Goal: Transaction & Acquisition: Download file/media

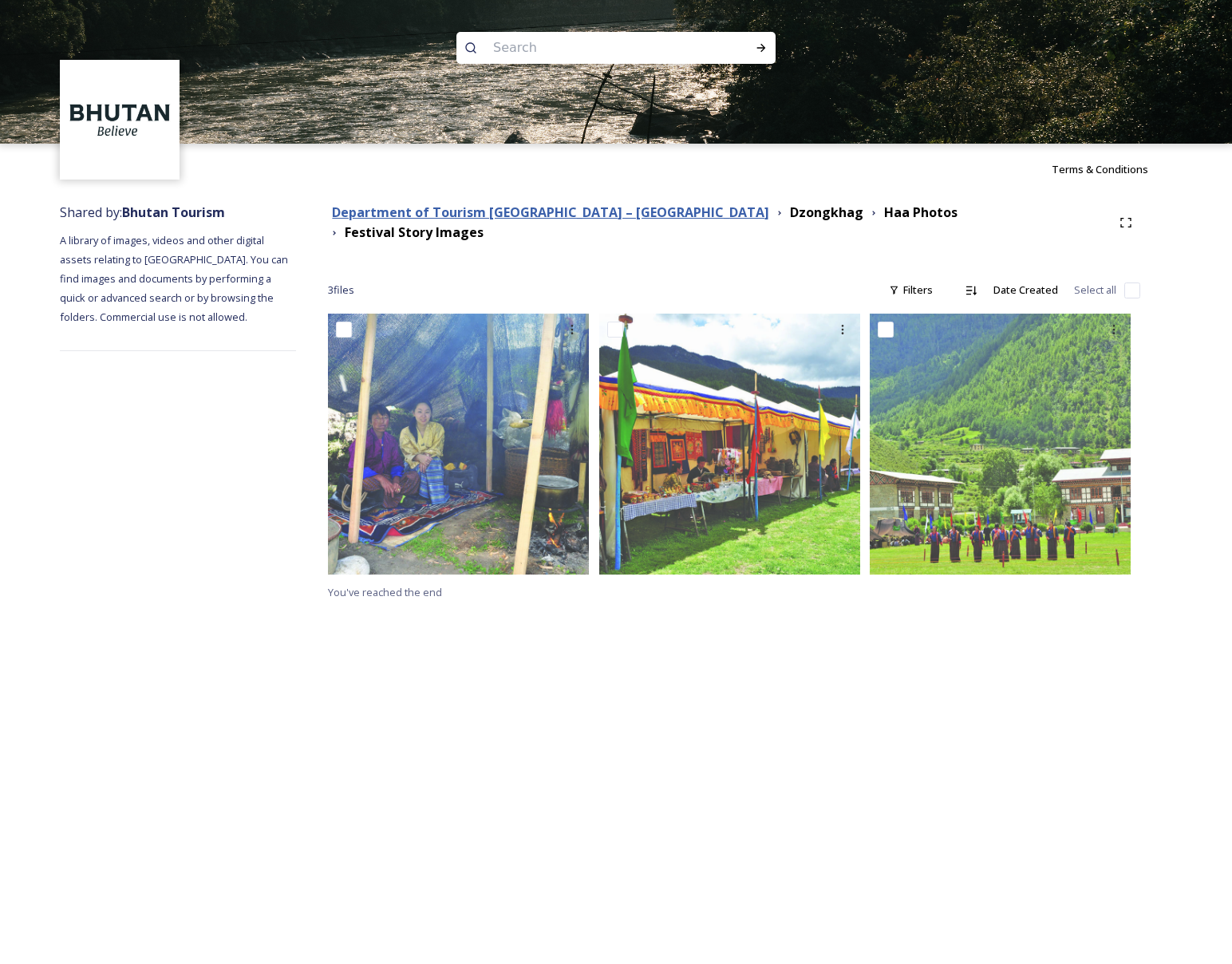
click at [521, 220] on strong "Department of Tourism [GEOGRAPHIC_DATA] – [GEOGRAPHIC_DATA]" at bounding box center [550, 212] width 437 height 17
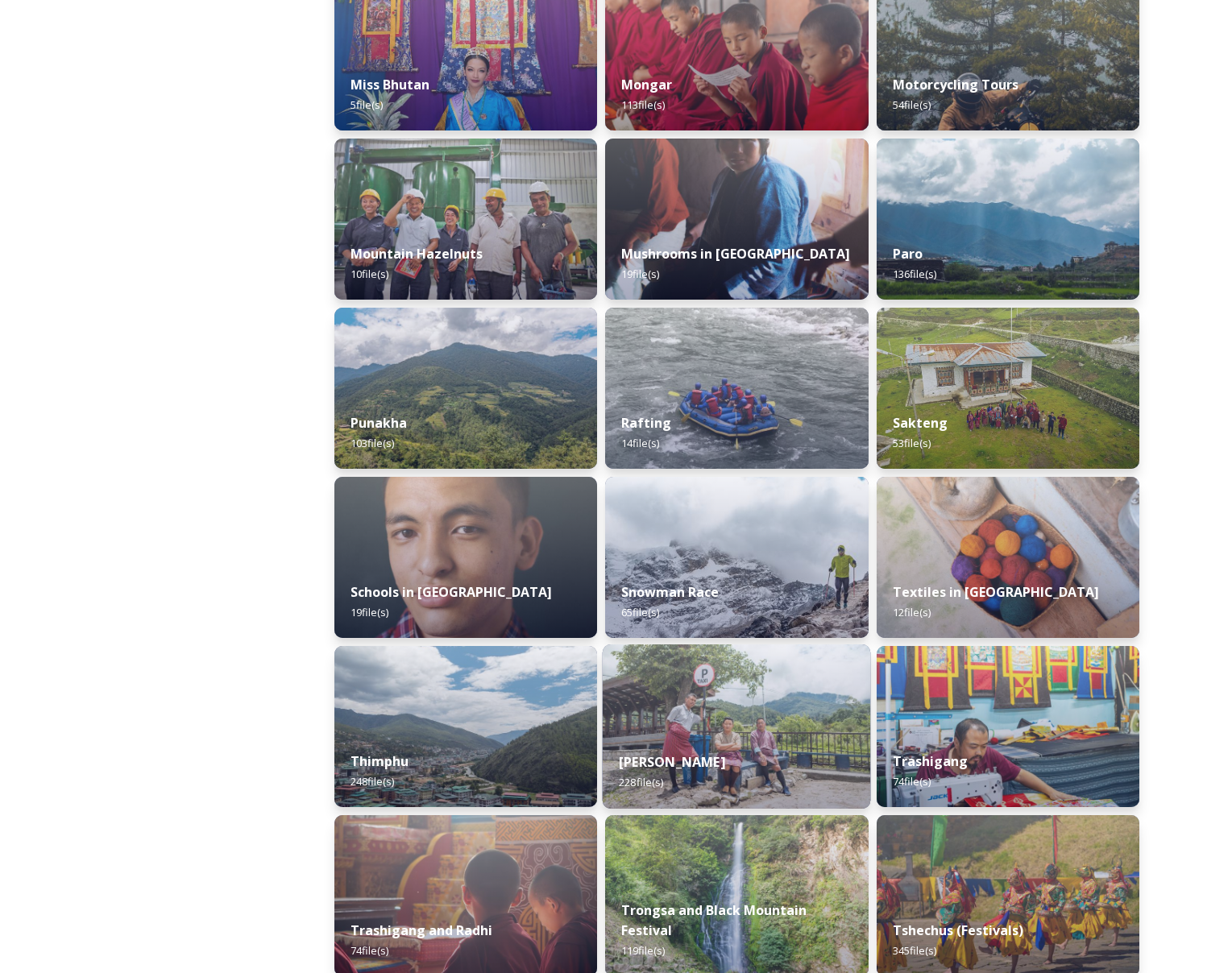
scroll to position [1371, 0]
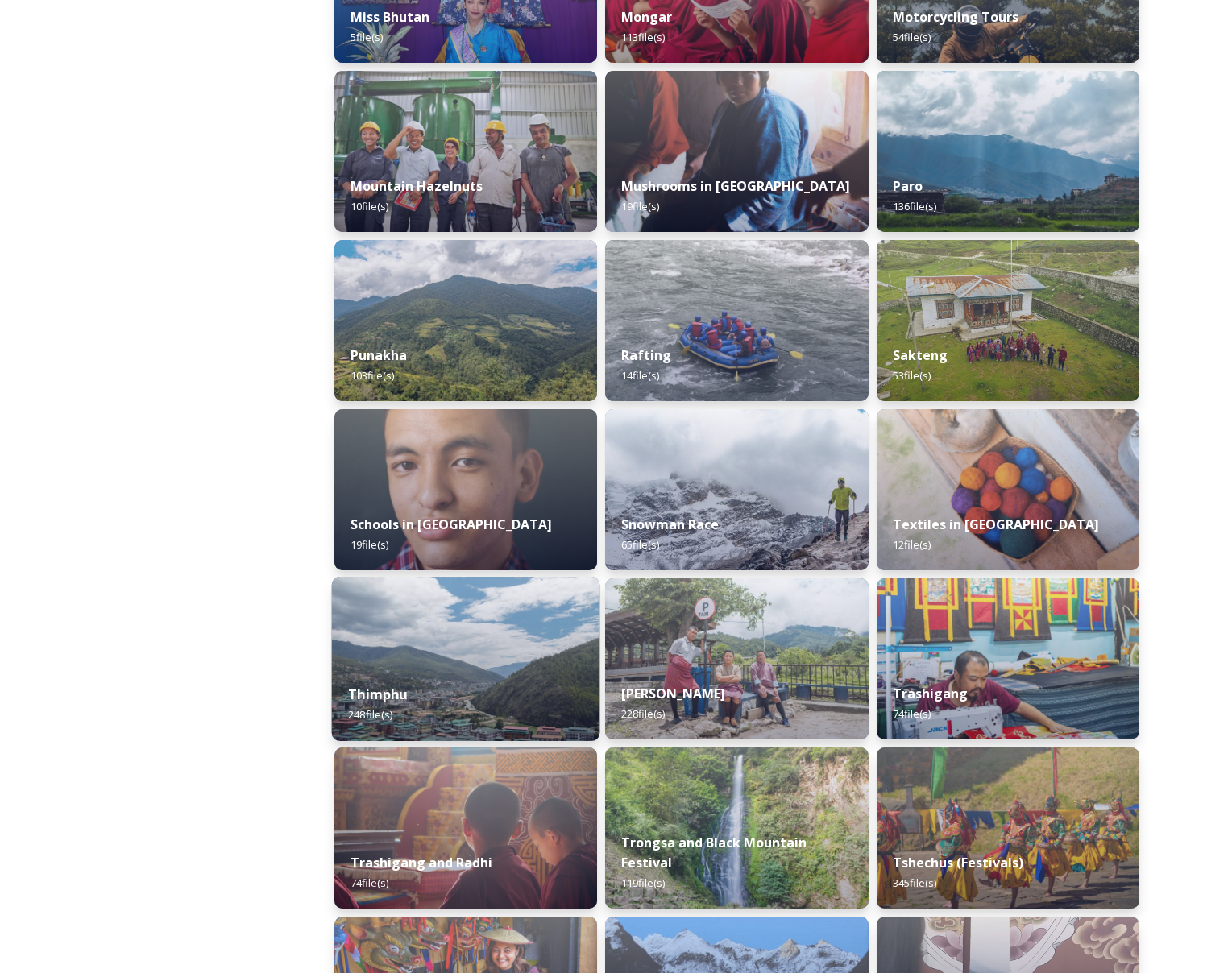
click at [521, 648] on img at bounding box center [466, 659] width 269 height 164
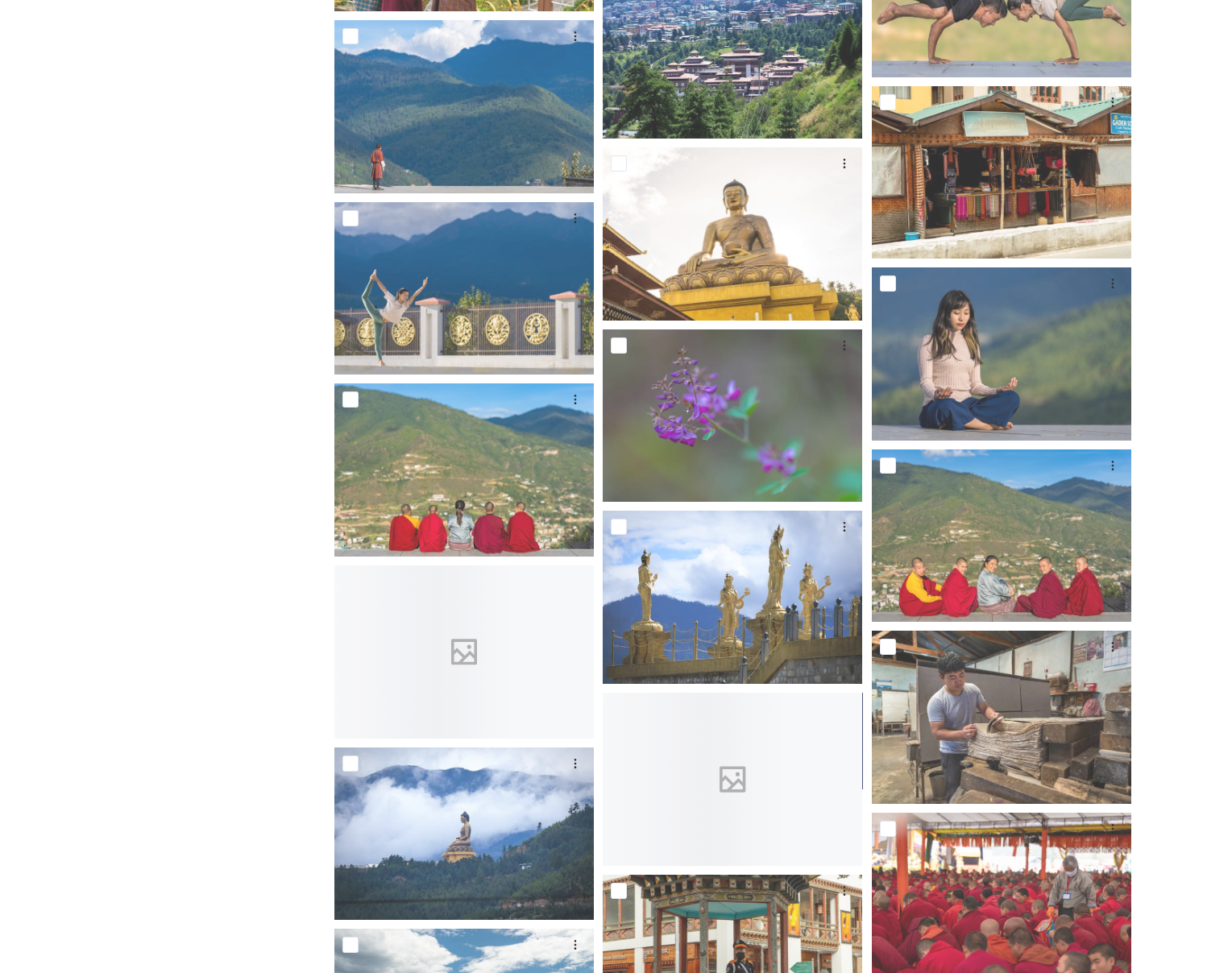
scroll to position [4909, 0]
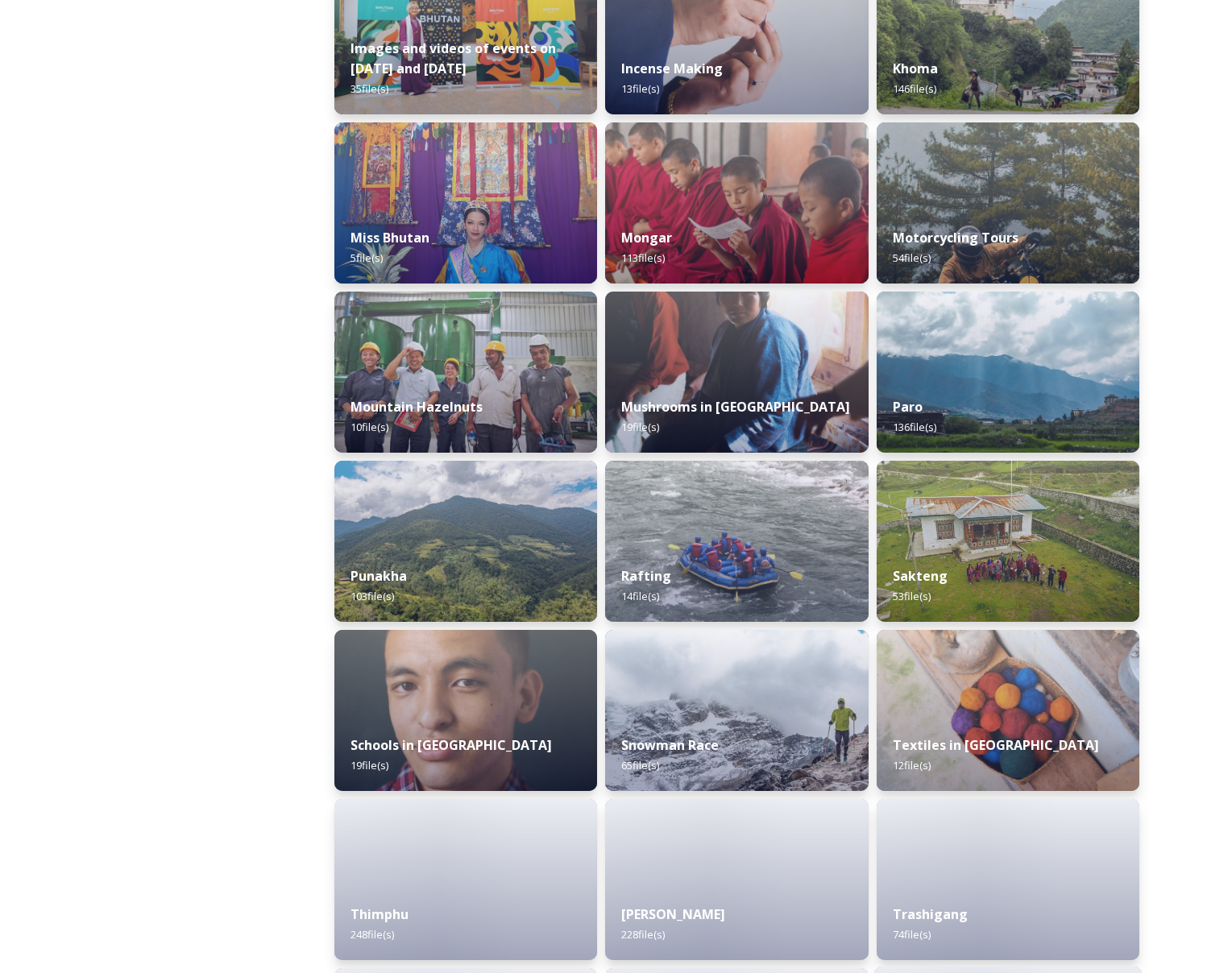
scroll to position [1730, 0]
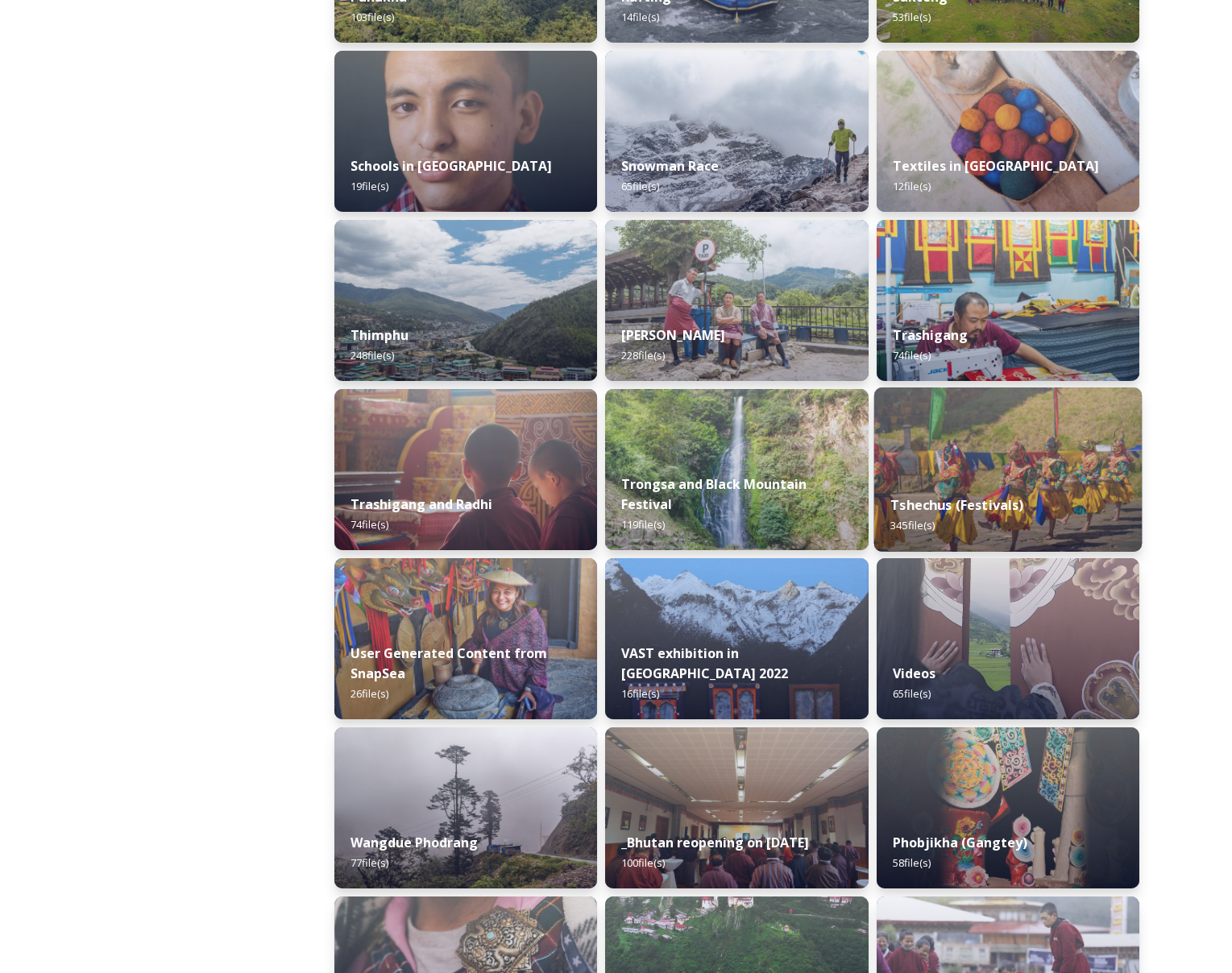
click at [969, 474] on img at bounding box center [1007, 469] width 269 height 164
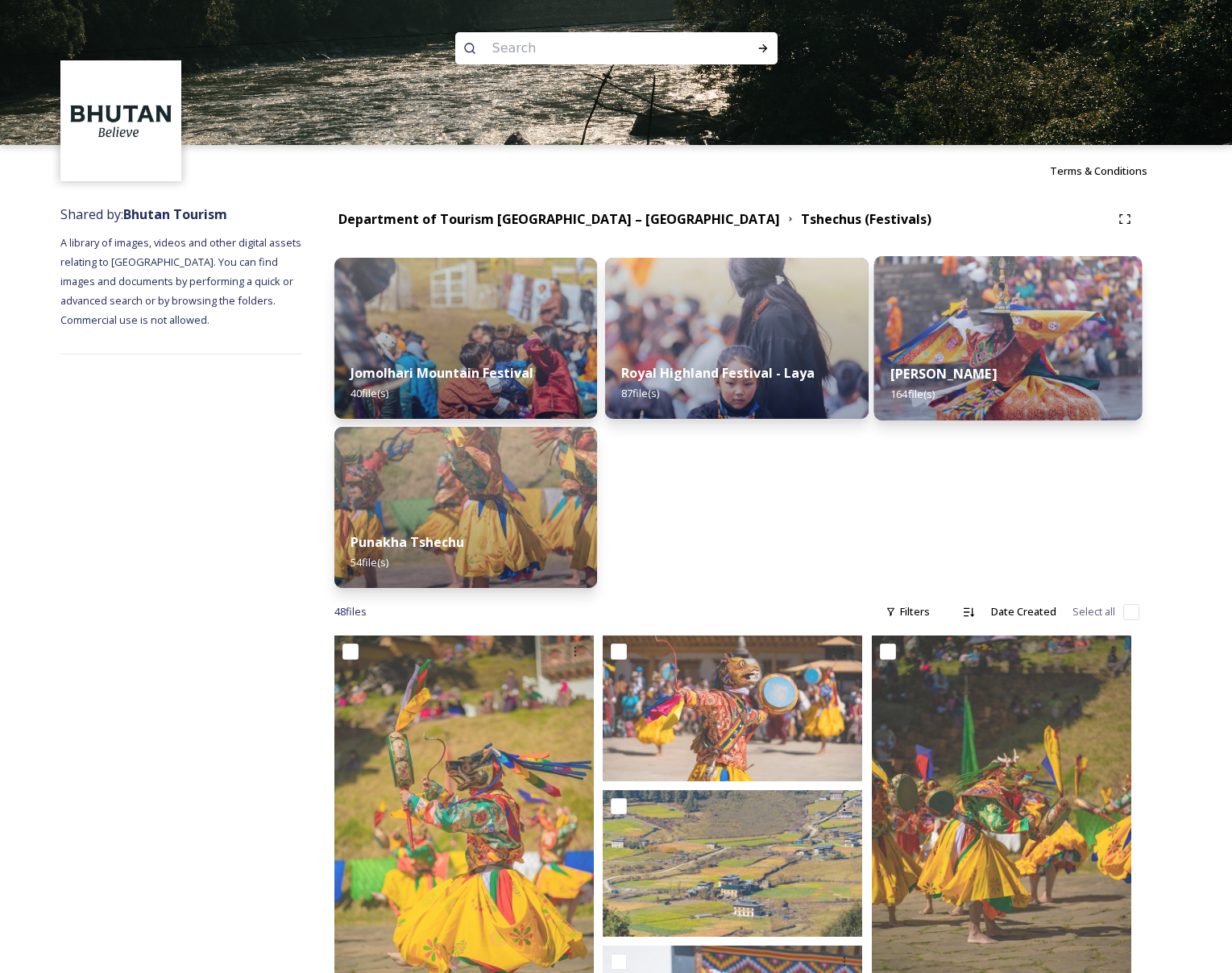
click at [986, 365] on strong "[PERSON_NAME]" at bounding box center [944, 373] width 107 height 17
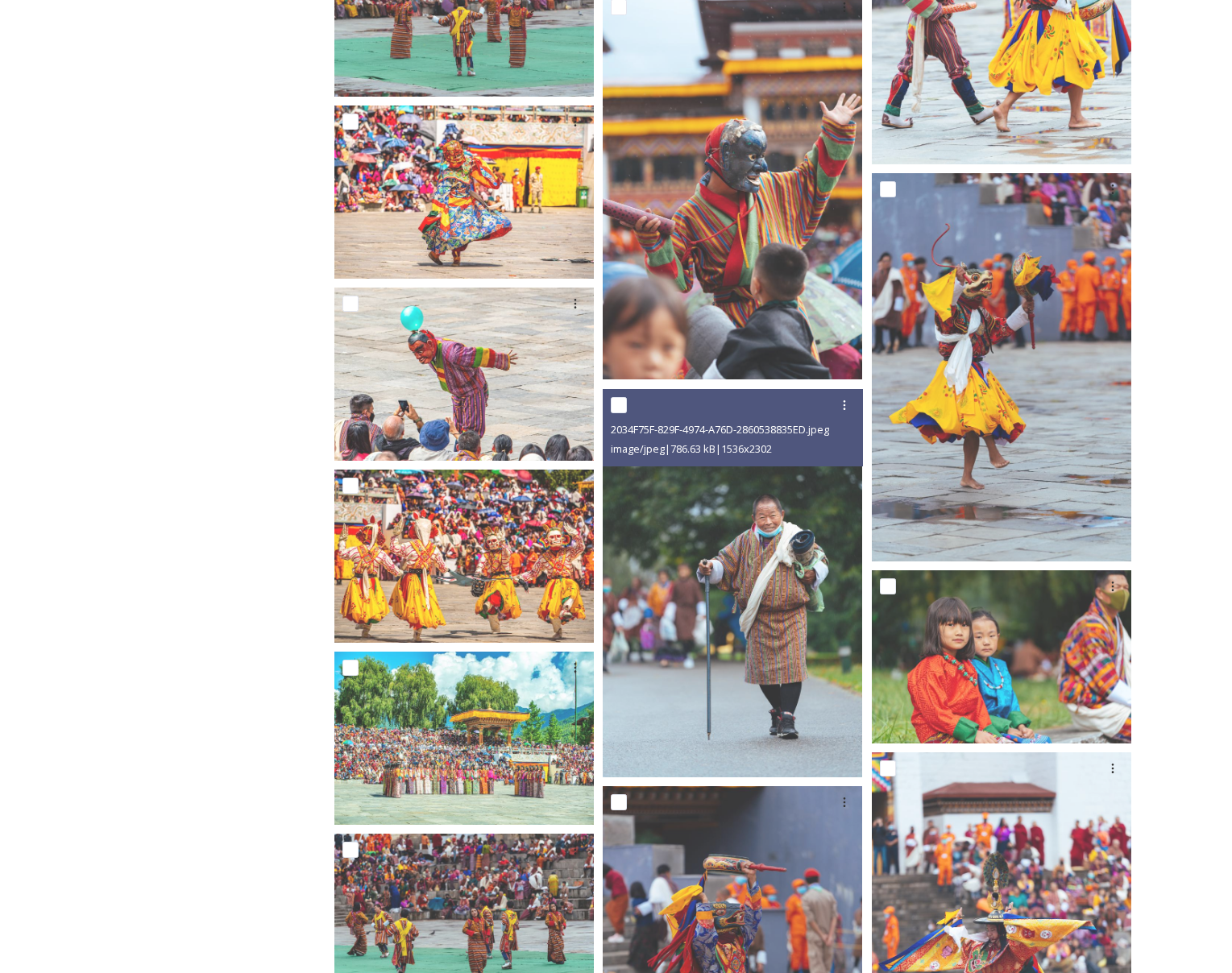
scroll to position [1528, 0]
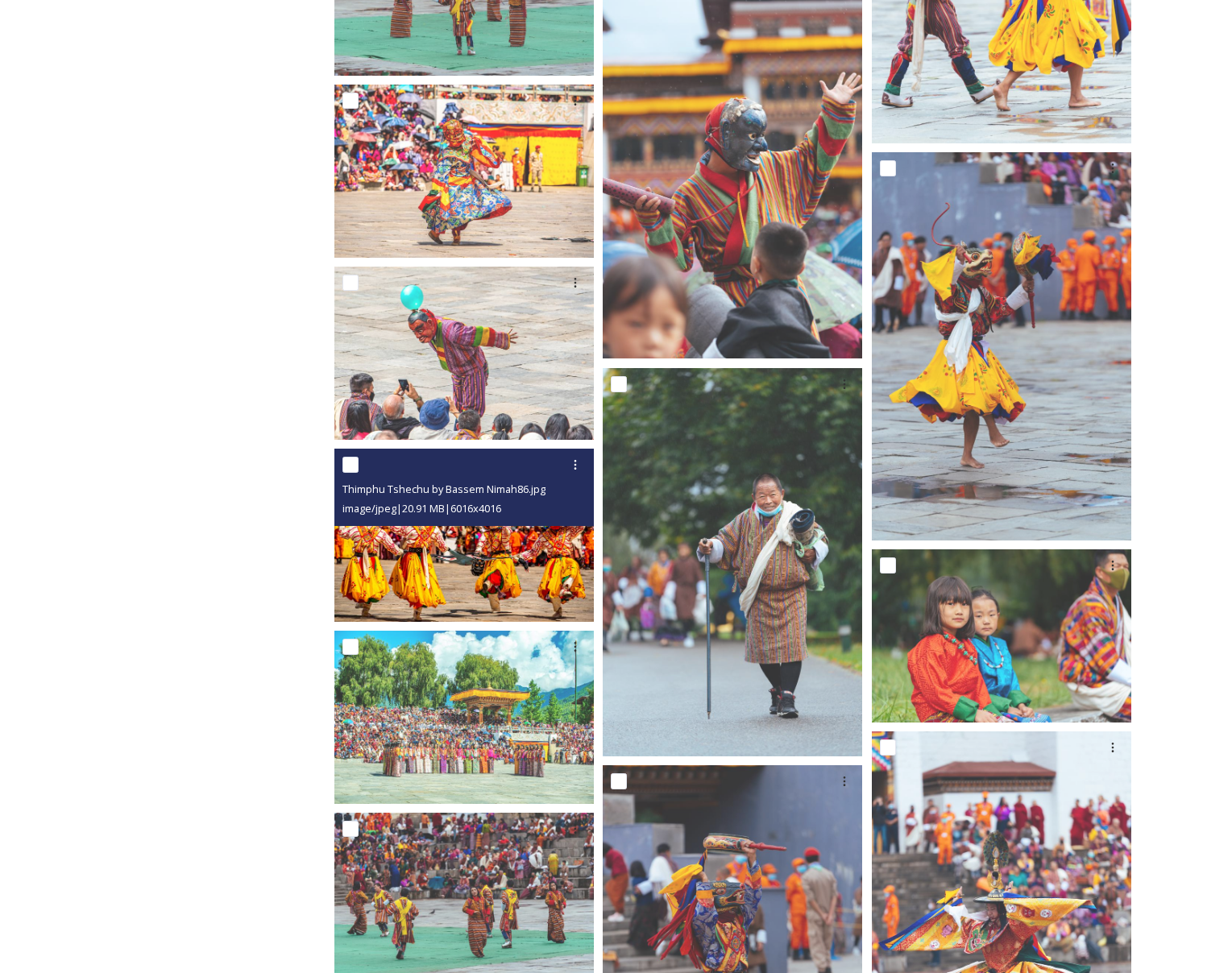
click at [501, 556] on img at bounding box center [464, 535] width 259 height 174
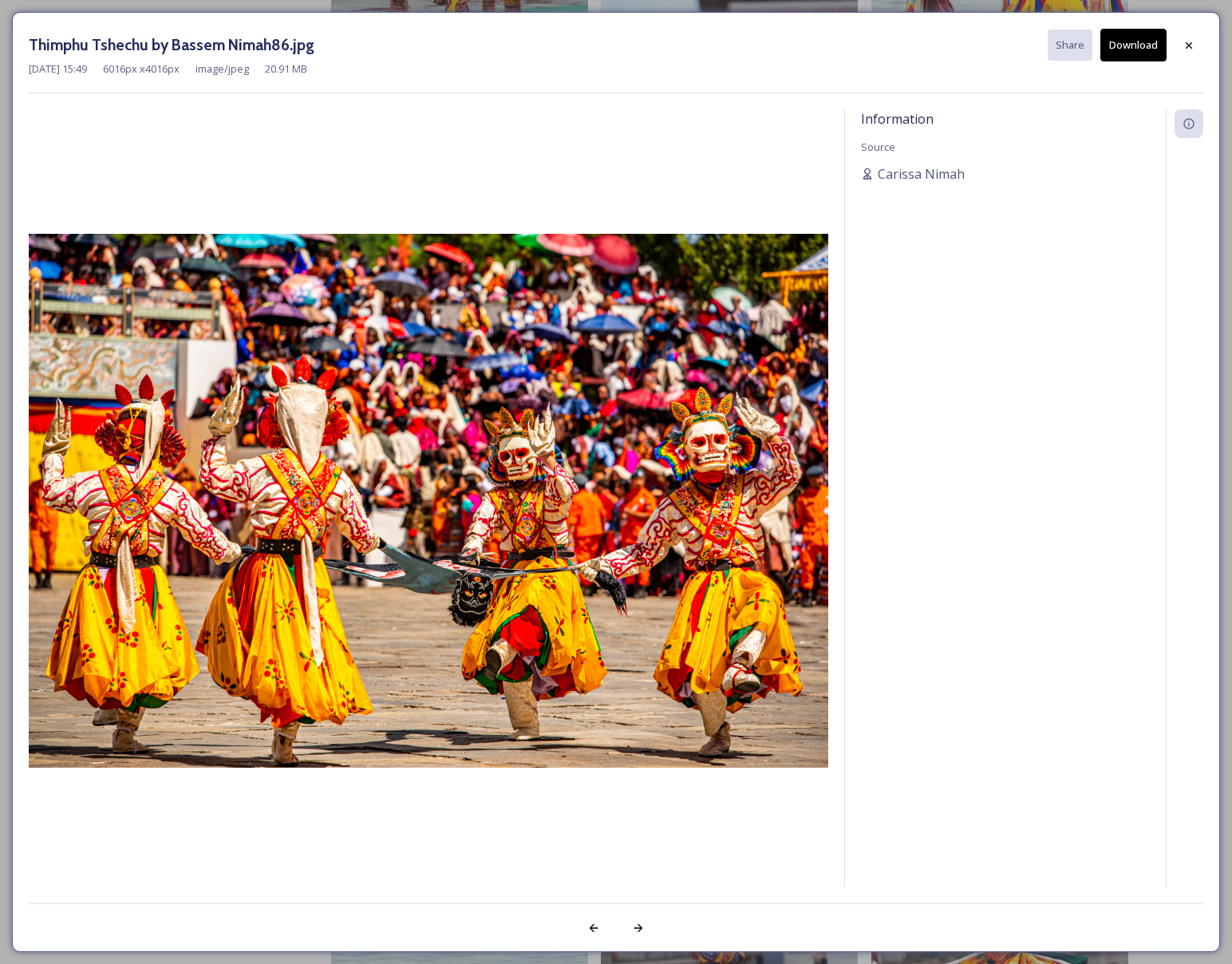
click at [1142, 47] on button "Download" at bounding box center [1133, 45] width 66 height 33
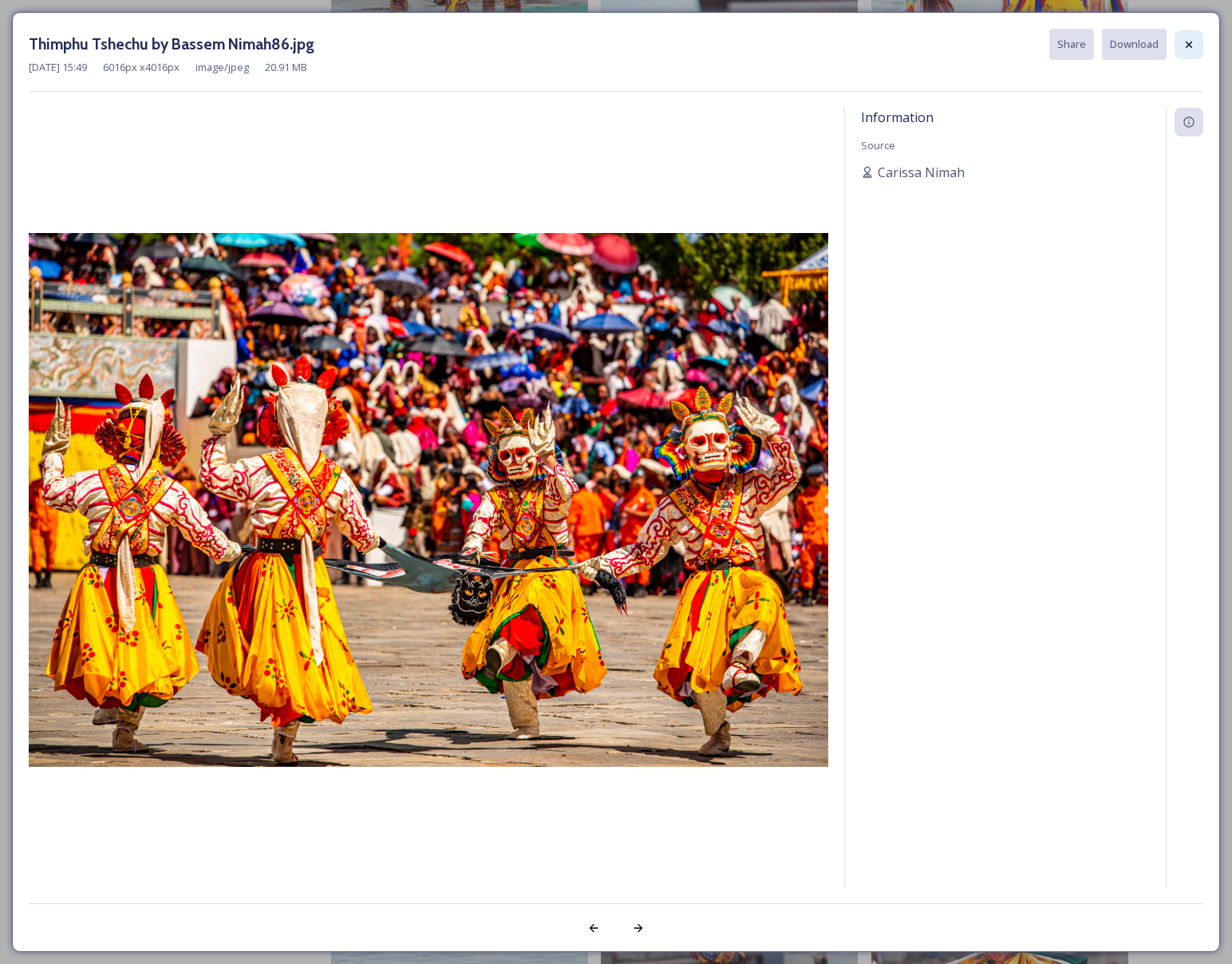
click at [1191, 45] on icon at bounding box center [1189, 44] width 12 height 12
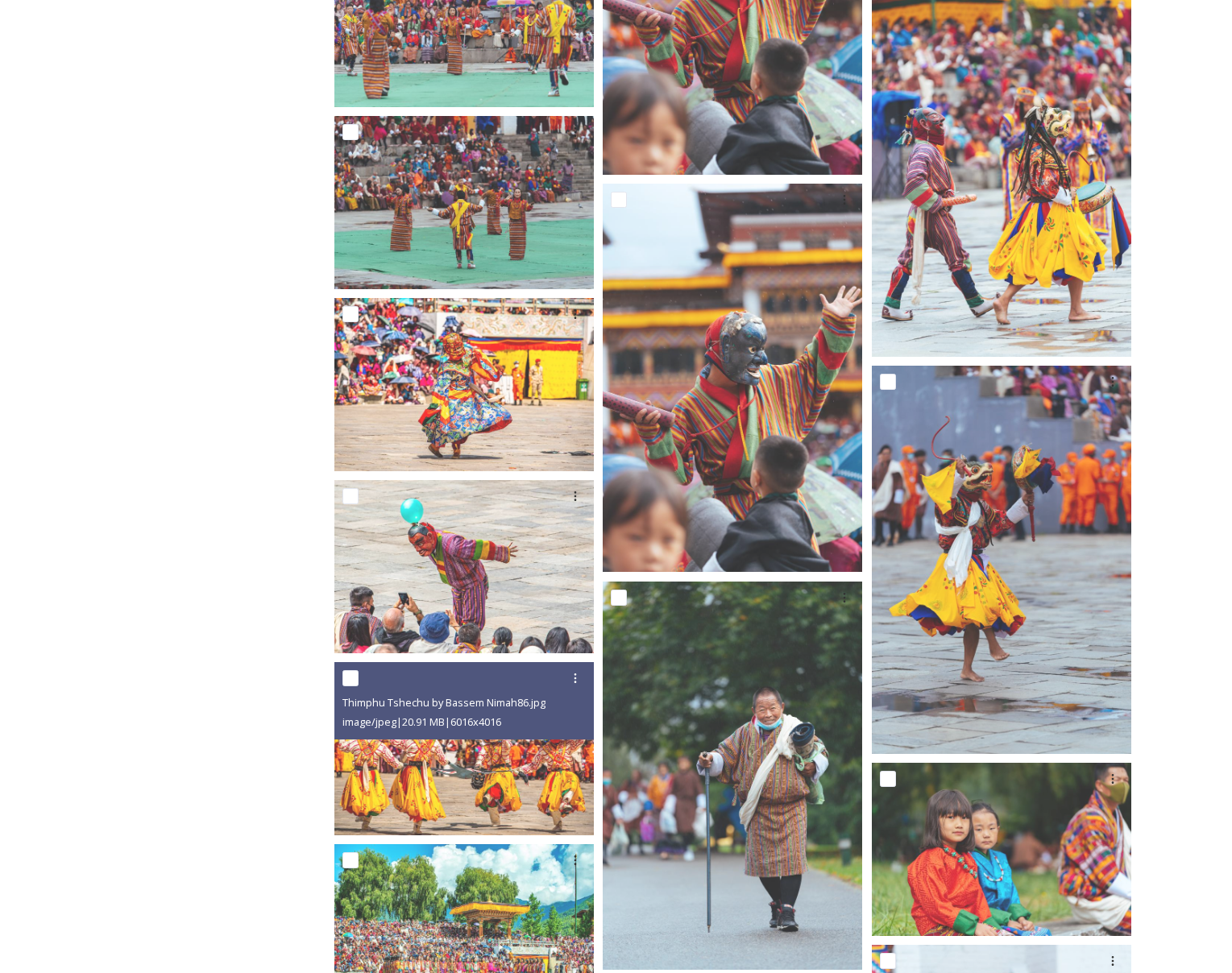
scroll to position [1056, 0]
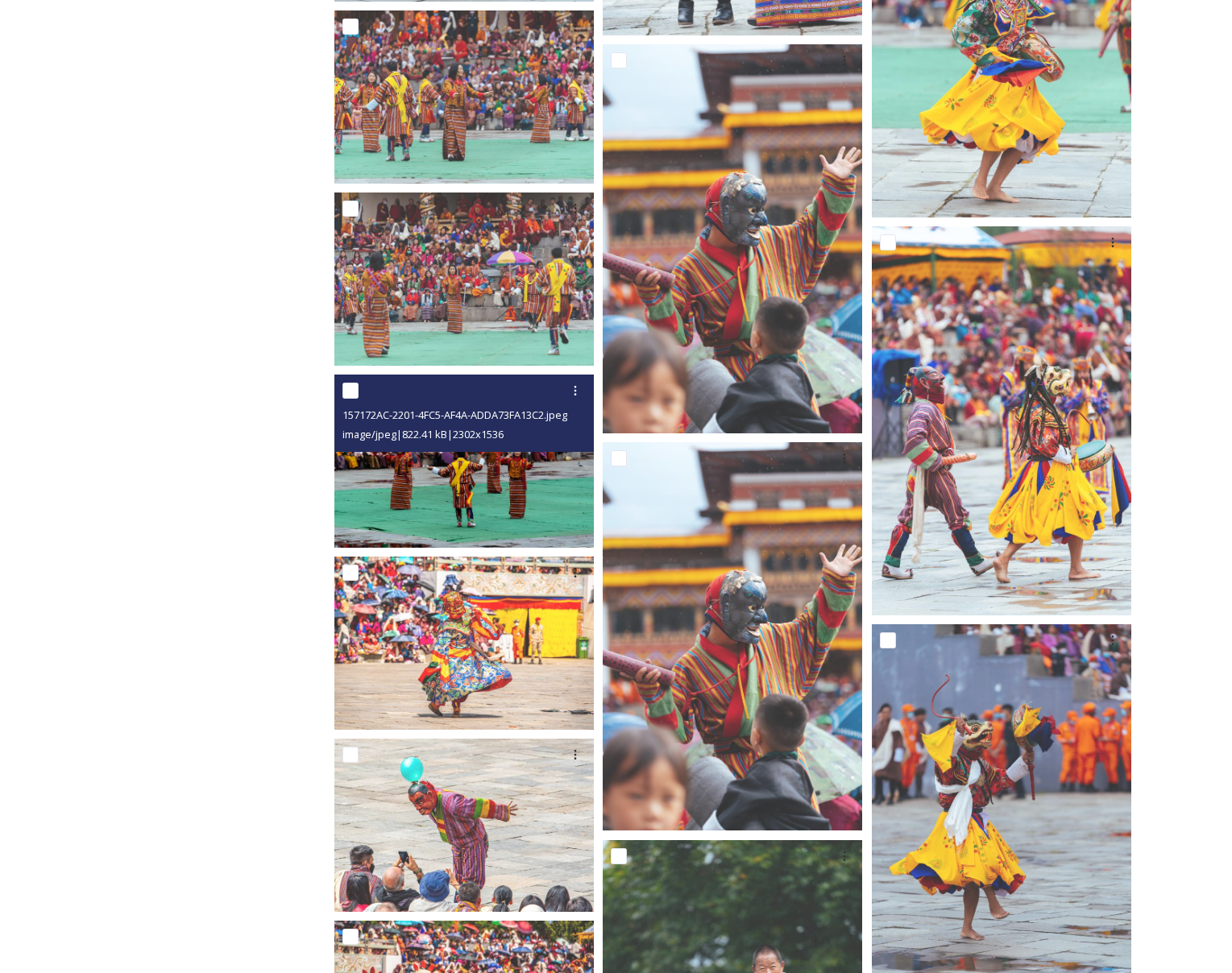
click at [507, 500] on img at bounding box center [464, 461] width 259 height 174
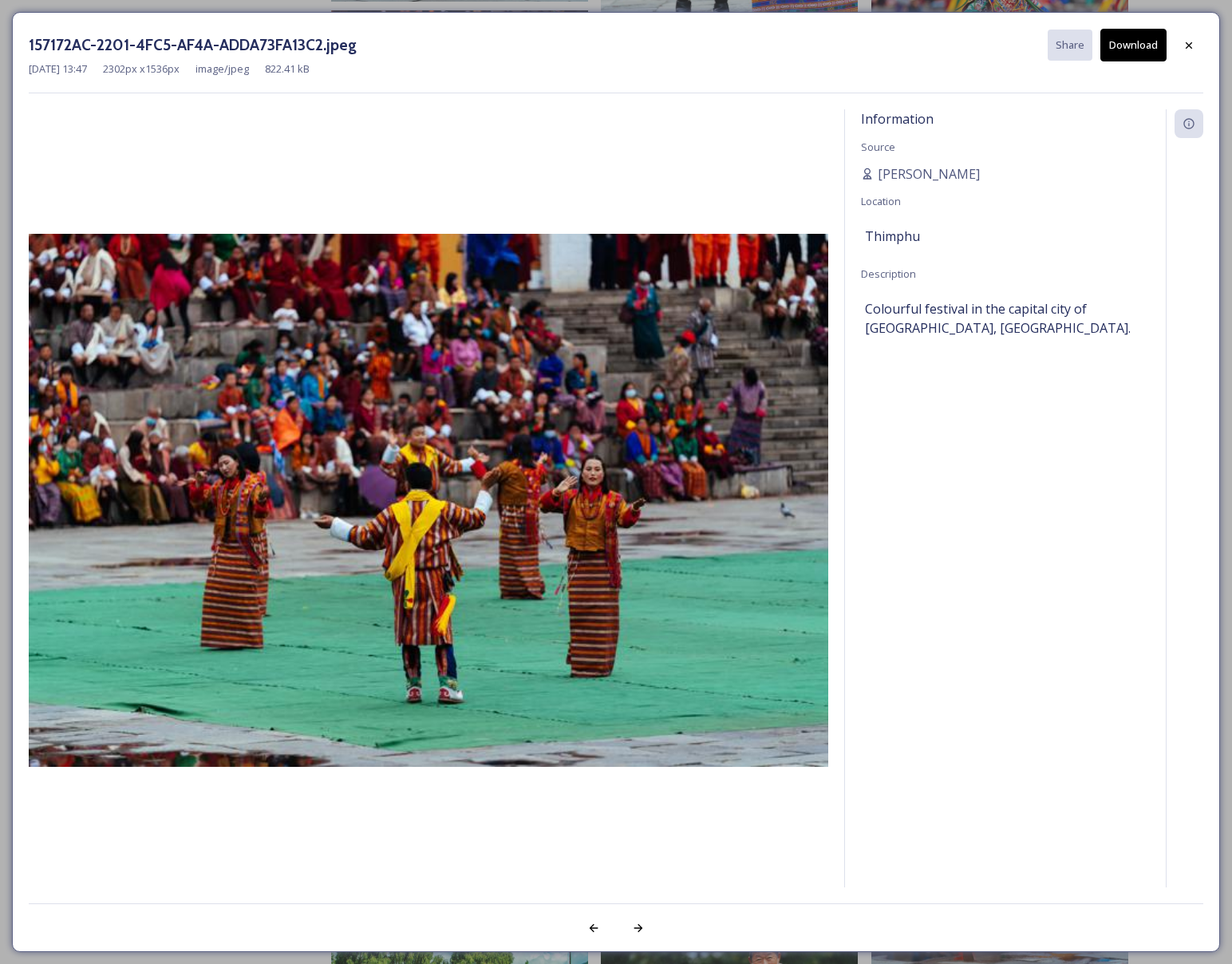
click at [1129, 51] on button "Download" at bounding box center [1133, 45] width 66 height 33
click at [1194, 44] on icon at bounding box center [1189, 45] width 12 height 12
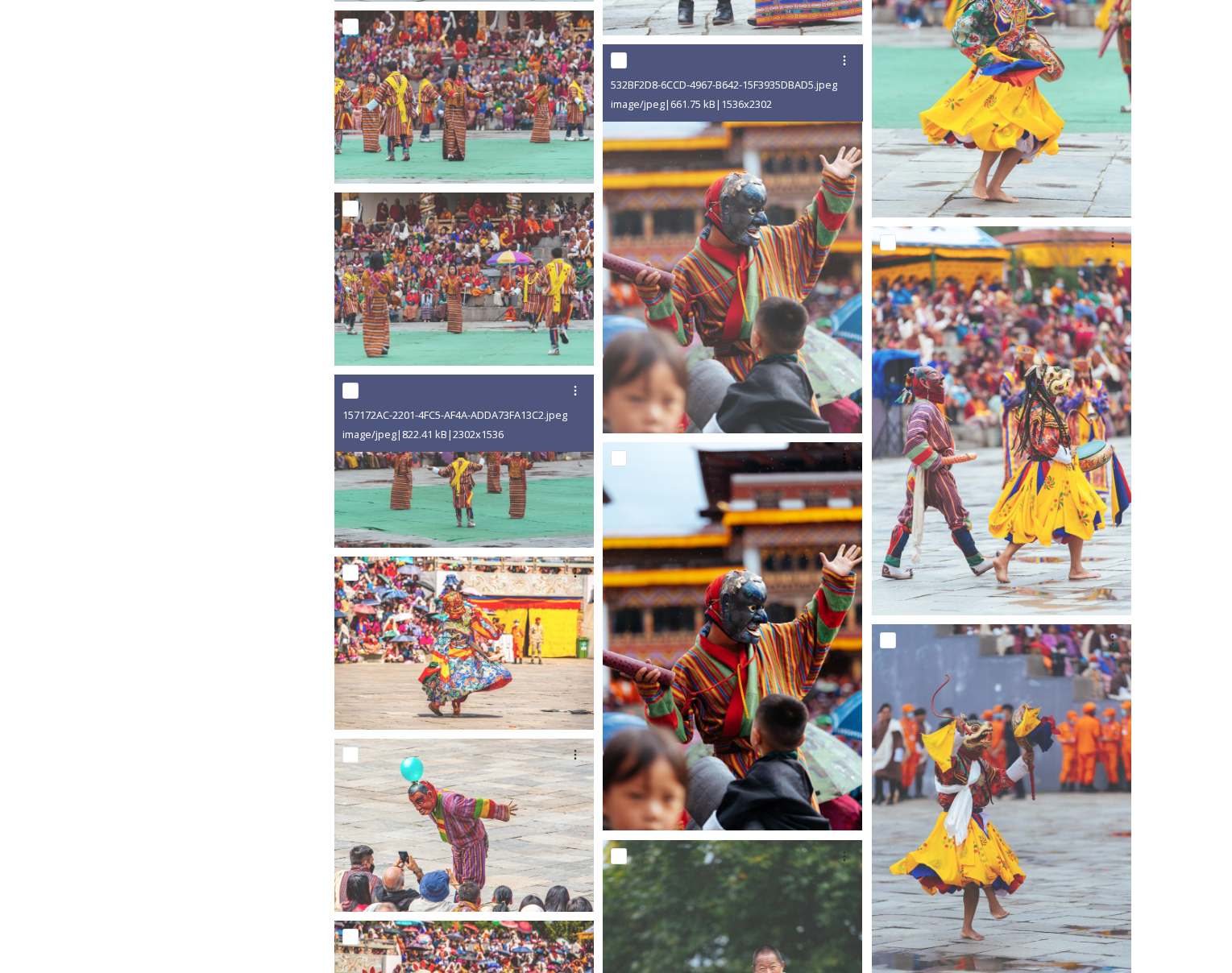
scroll to position [1530, 0]
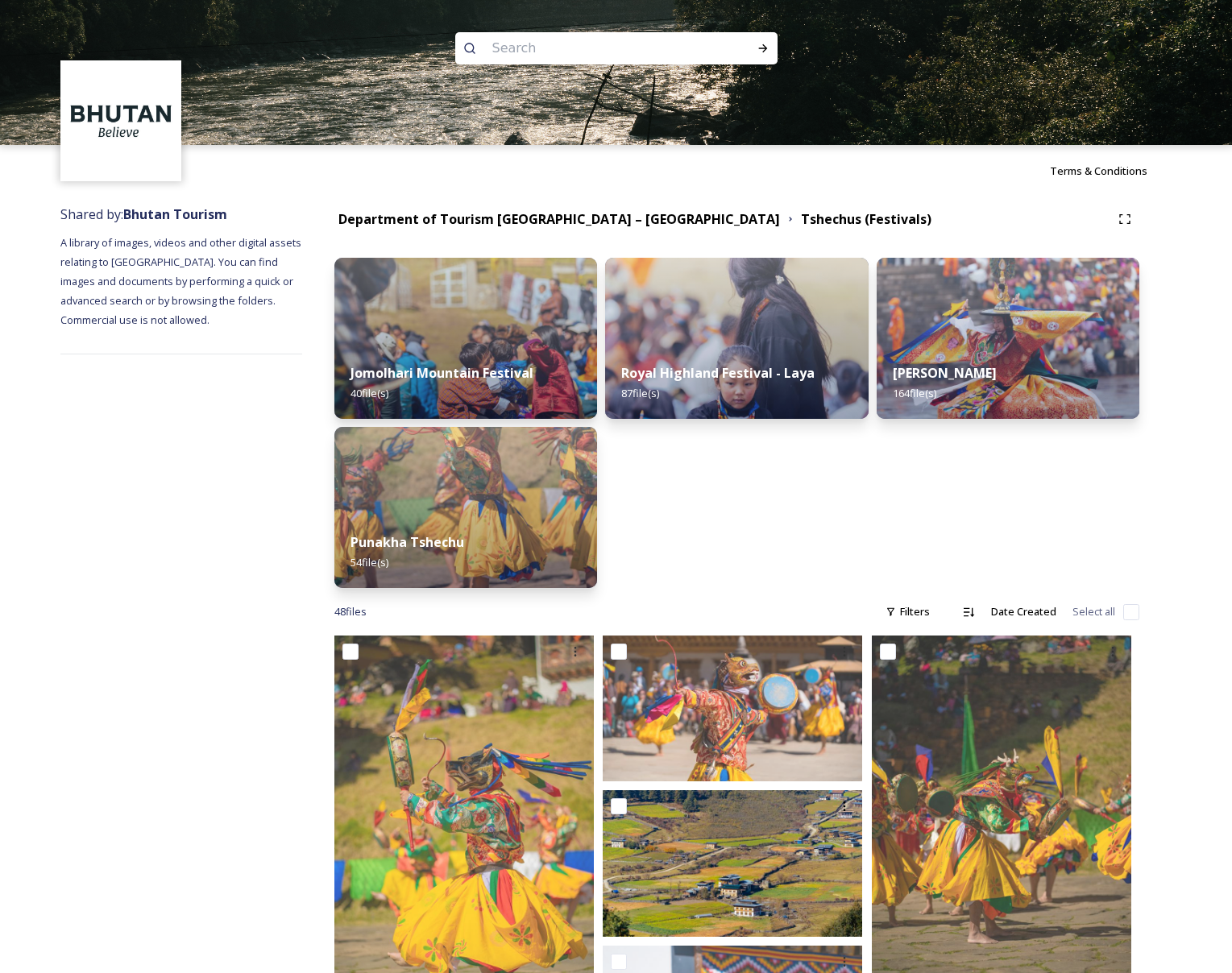
click at [484, 205] on div "Department of Tourism [GEOGRAPHIC_DATA] – Brand Centre Tshechus (Festivals)" at bounding box center [737, 219] width 805 height 29
click at [489, 226] on strong "Department of Tourism [GEOGRAPHIC_DATA] – [GEOGRAPHIC_DATA]" at bounding box center [559, 219] width 441 height 17
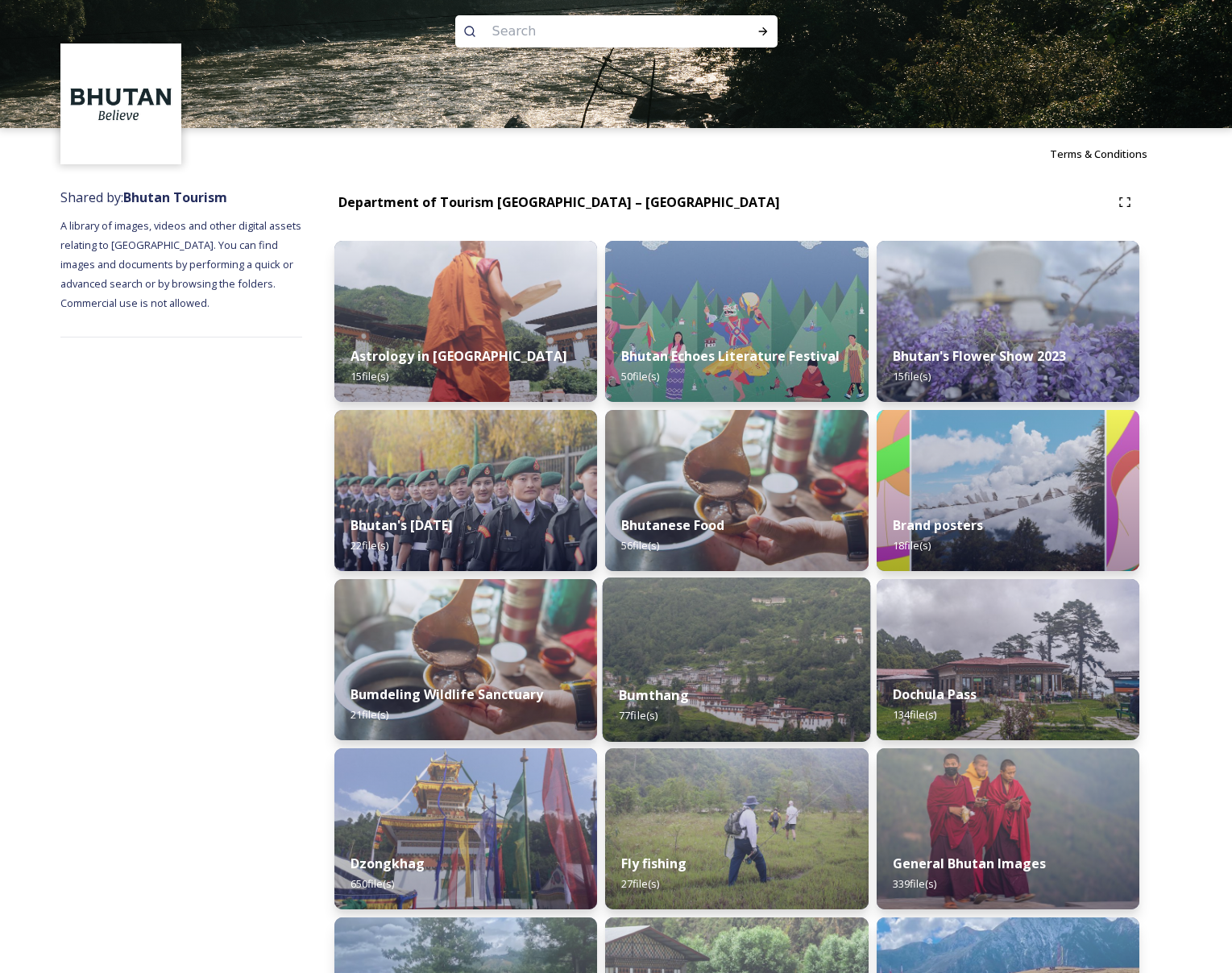
scroll to position [276, 0]
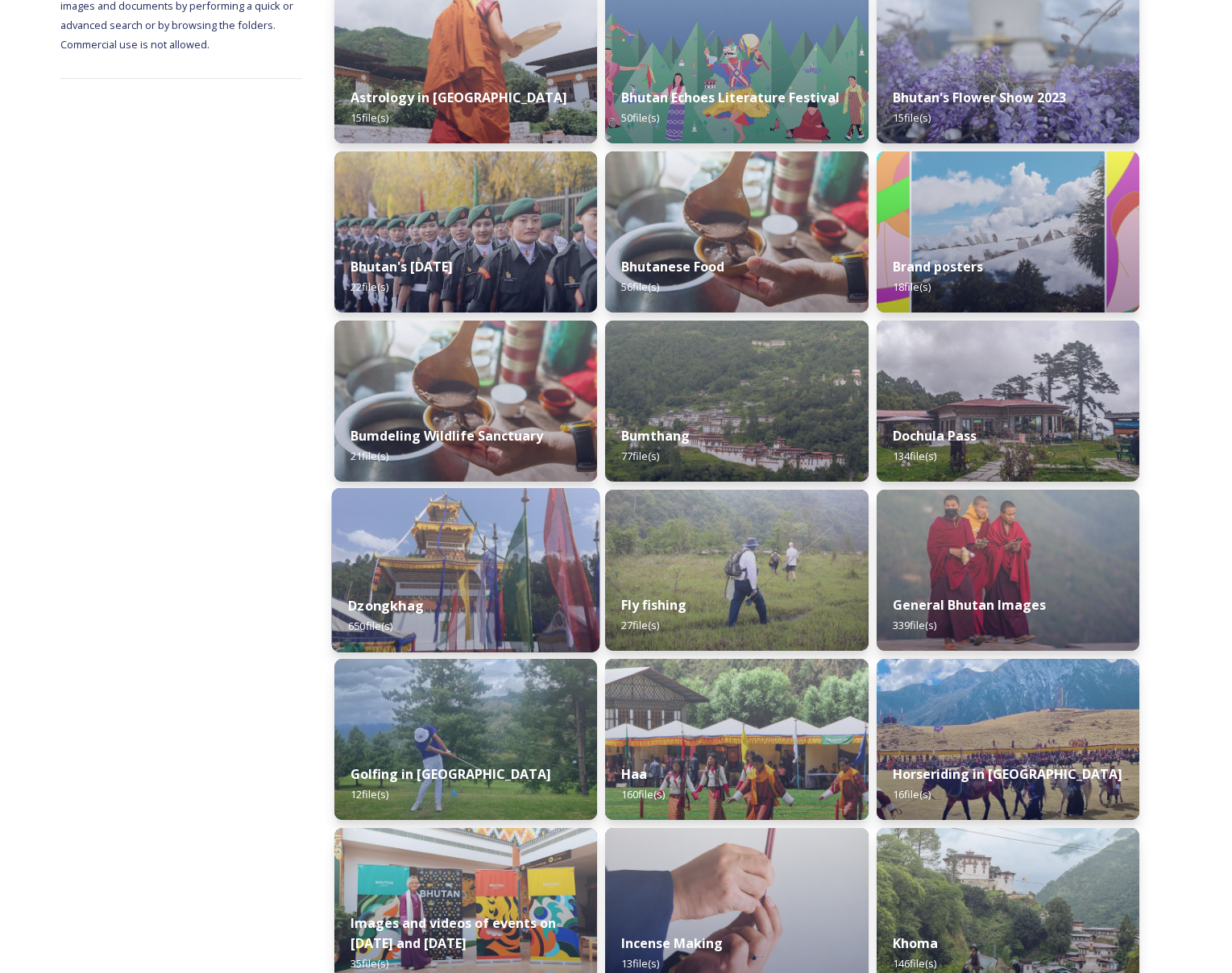
click at [488, 593] on div "Dzongkhag 650 file(s)" at bounding box center [466, 616] width 269 height 74
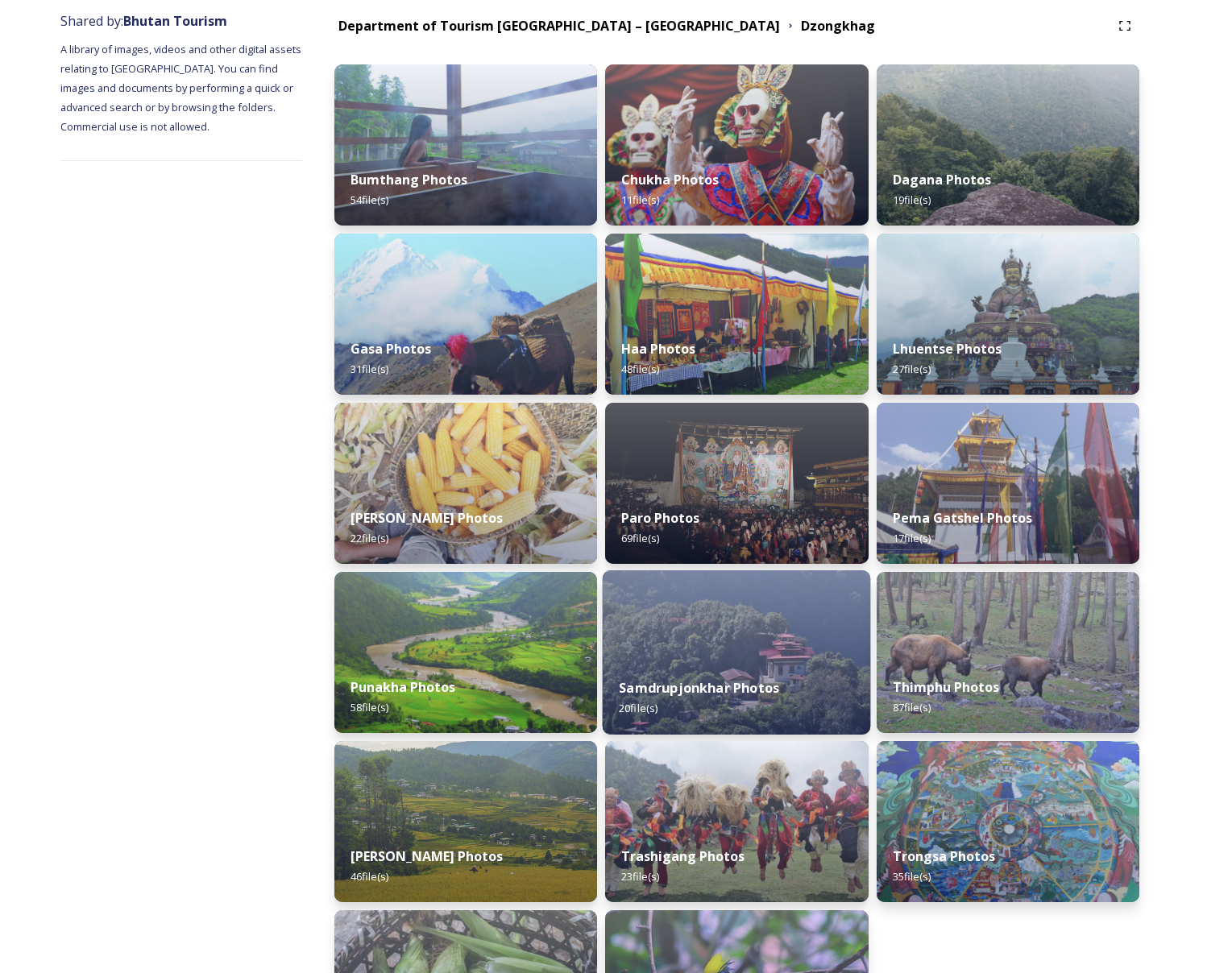
scroll to position [214, 0]
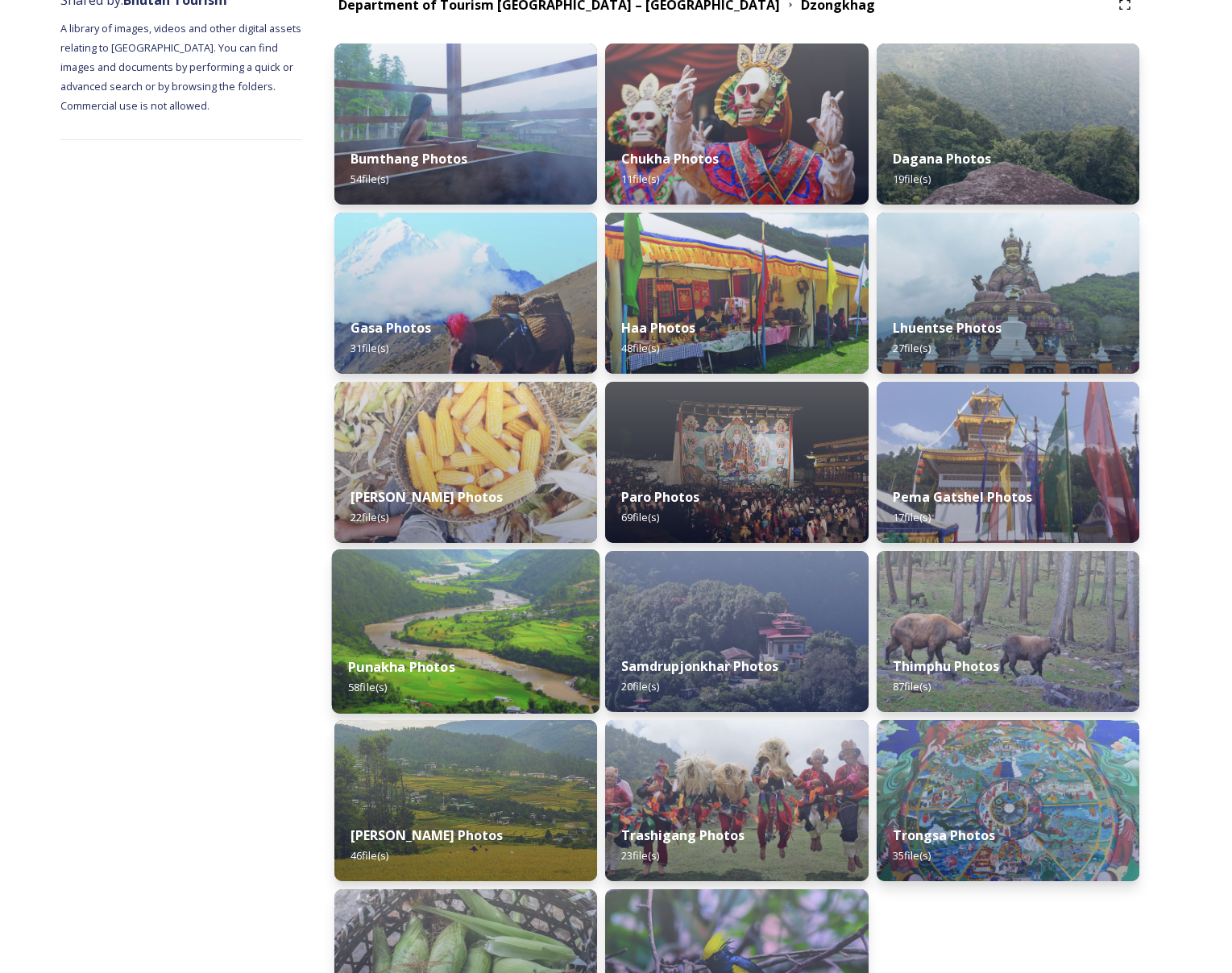
click at [465, 645] on div "Punakha Photos 58 file(s)" at bounding box center [466, 677] width 269 height 74
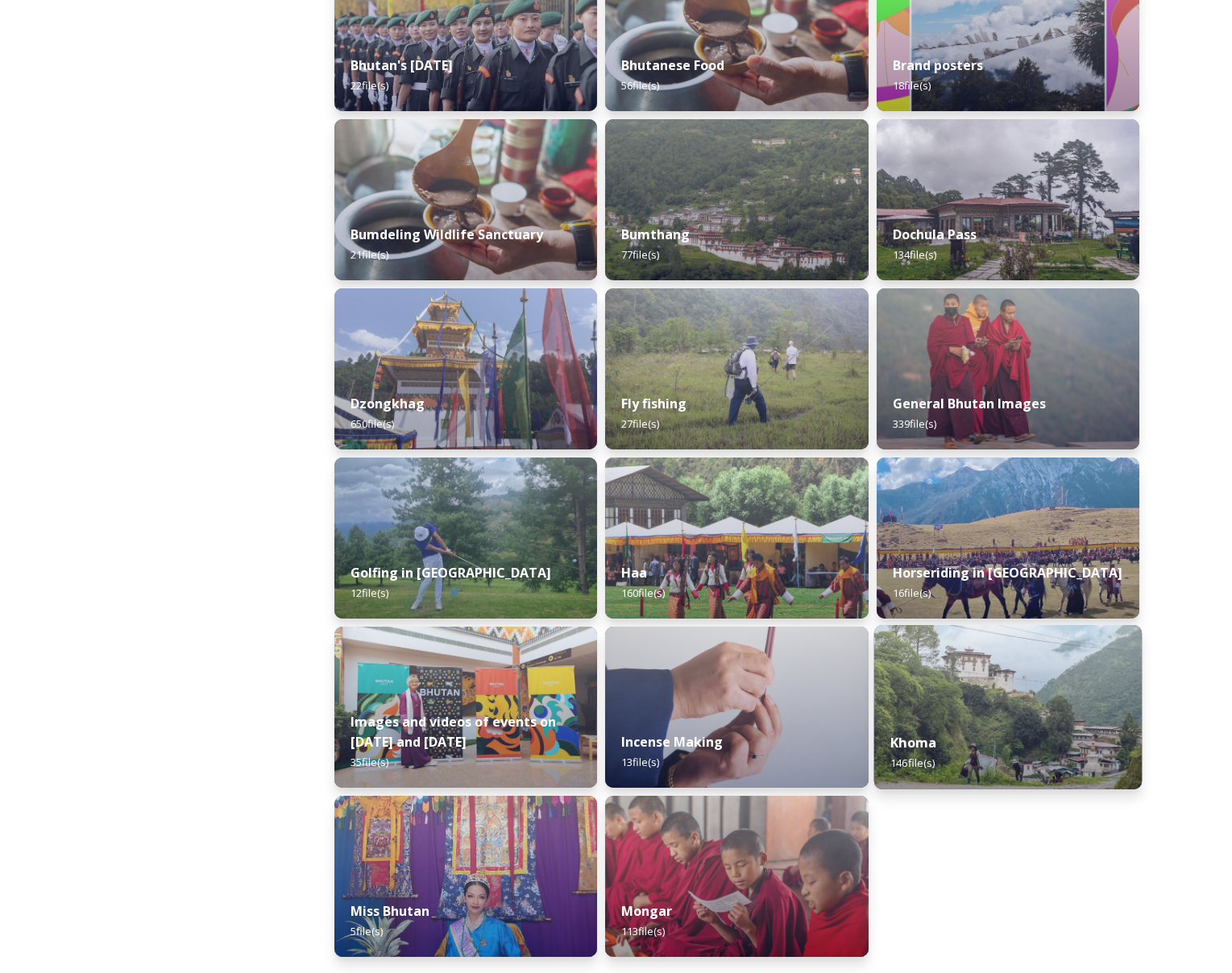
scroll to position [53, 0]
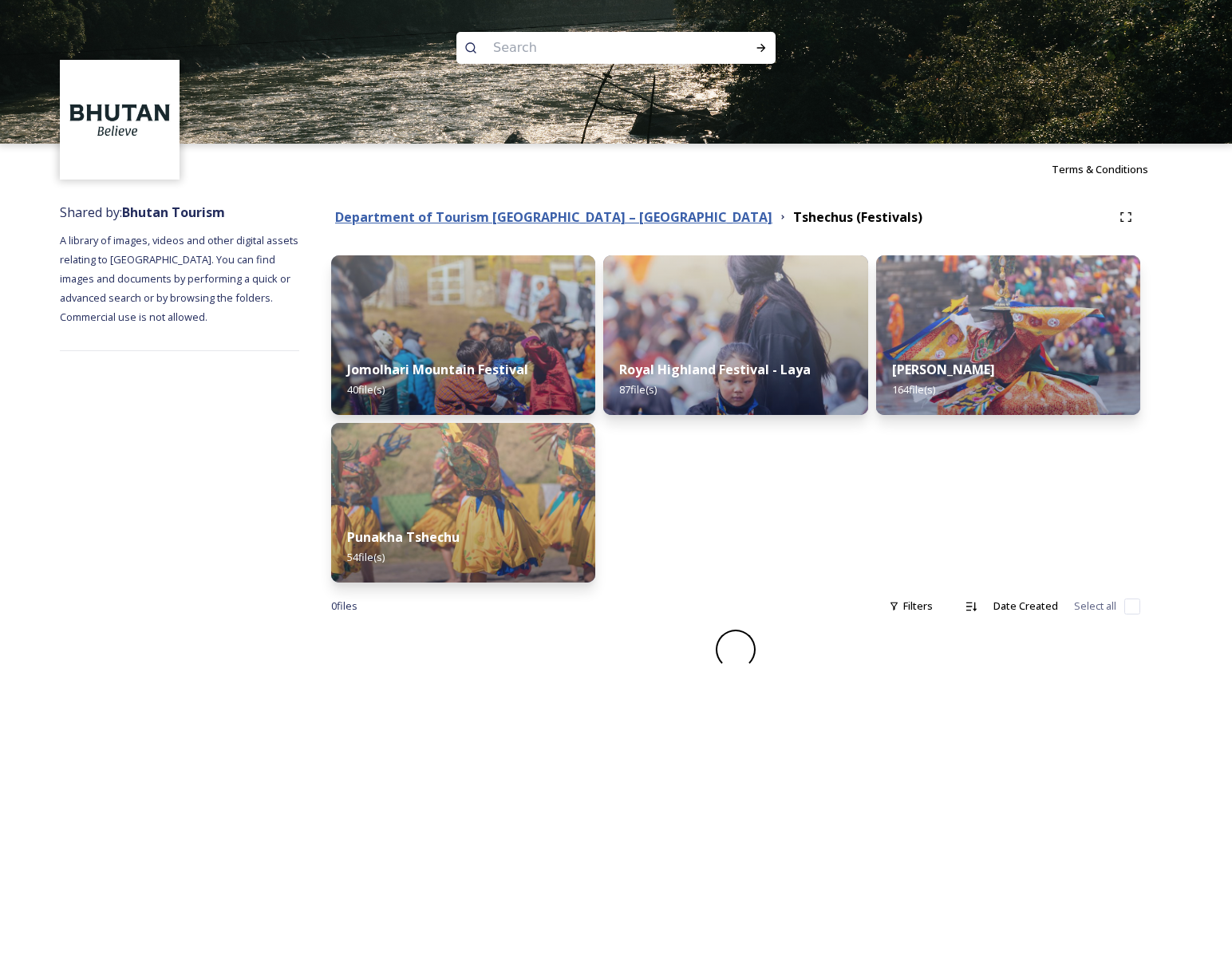
click at [543, 211] on strong "Department of Tourism [GEOGRAPHIC_DATA] – [GEOGRAPHIC_DATA]" at bounding box center [554, 217] width 437 height 17
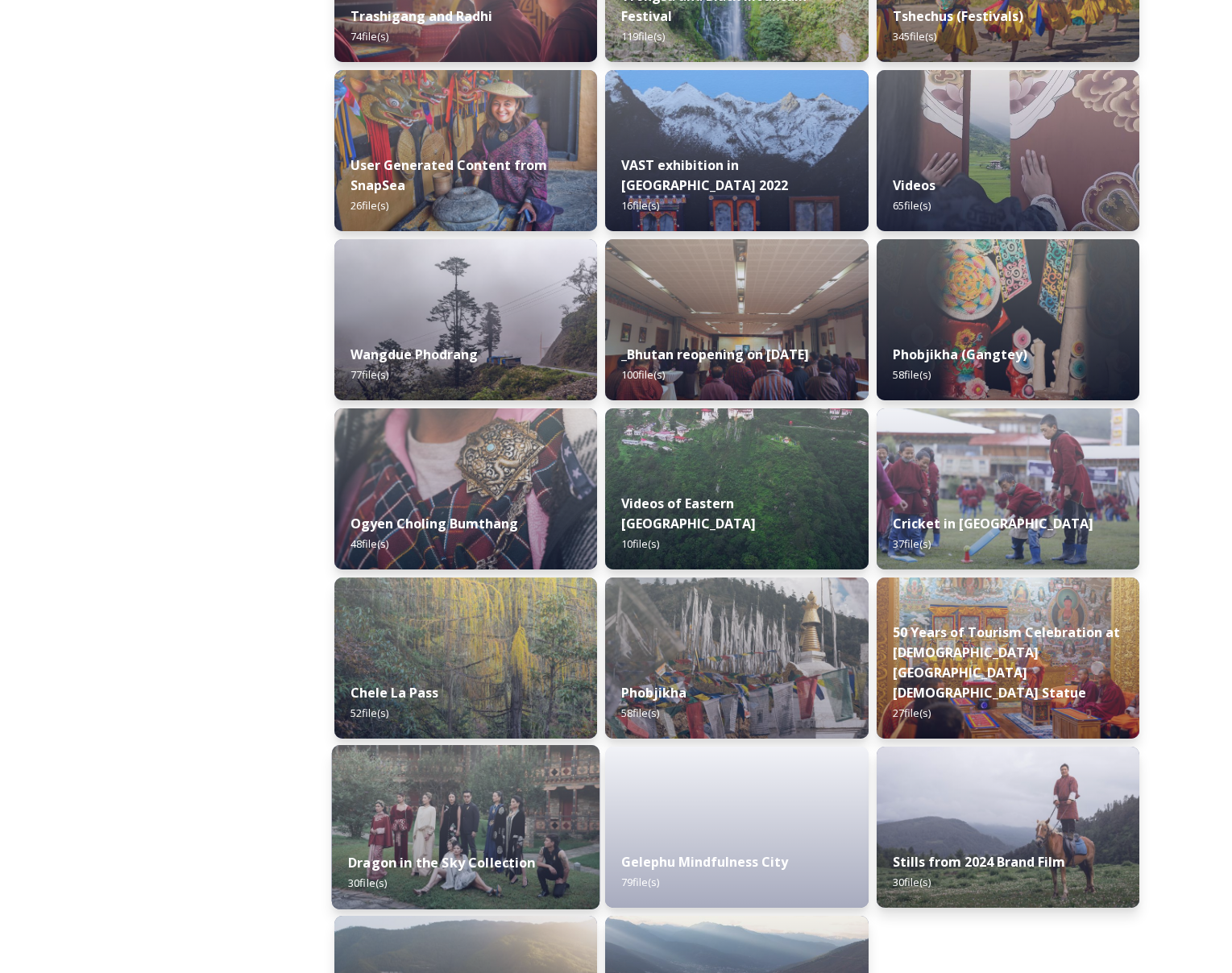
scroll to position [2130, 0]
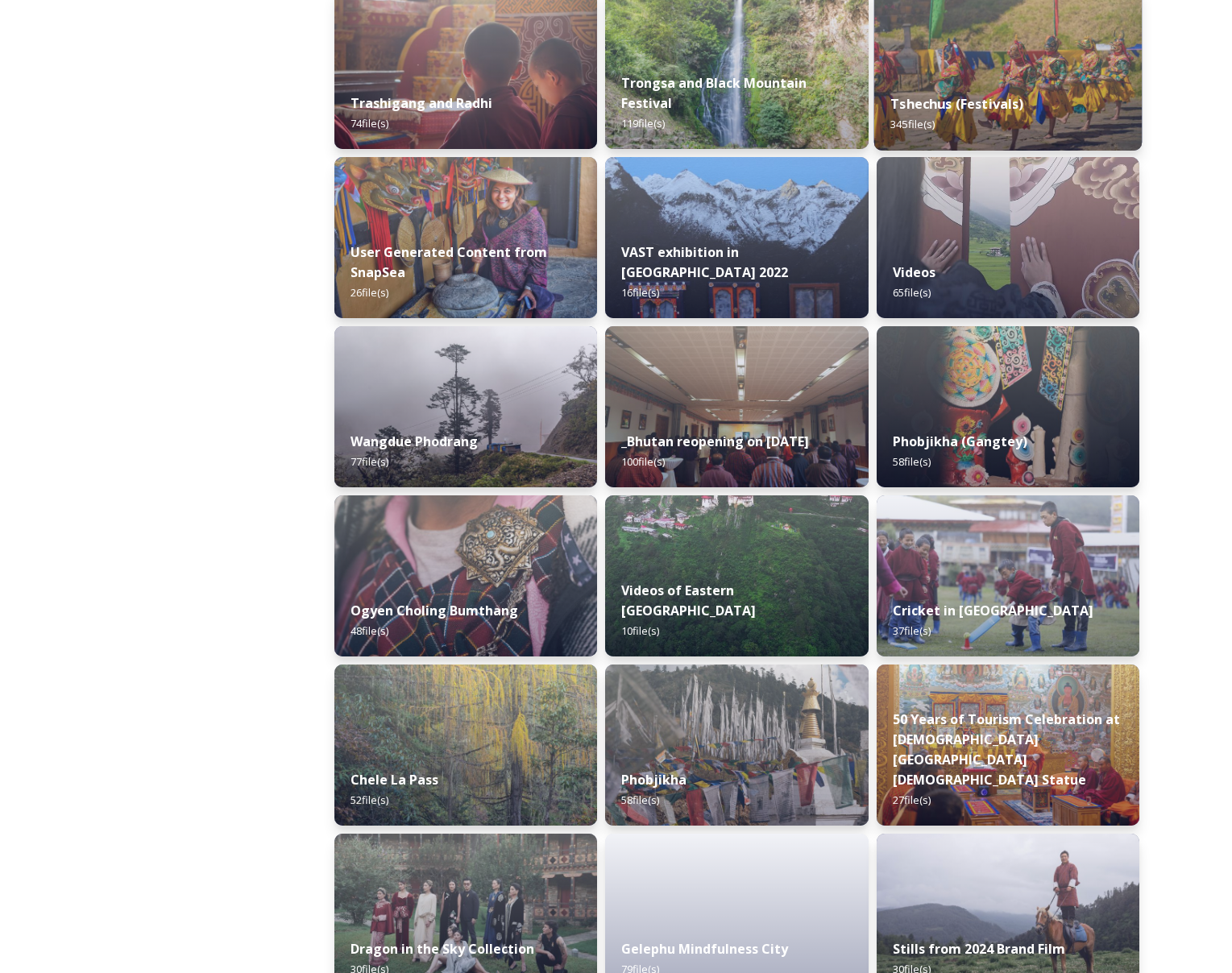
click at [986, 88] on div "Tshechus (Festivals) 345 file(s)" at bounding box center [1007, 114] width 269 height 74
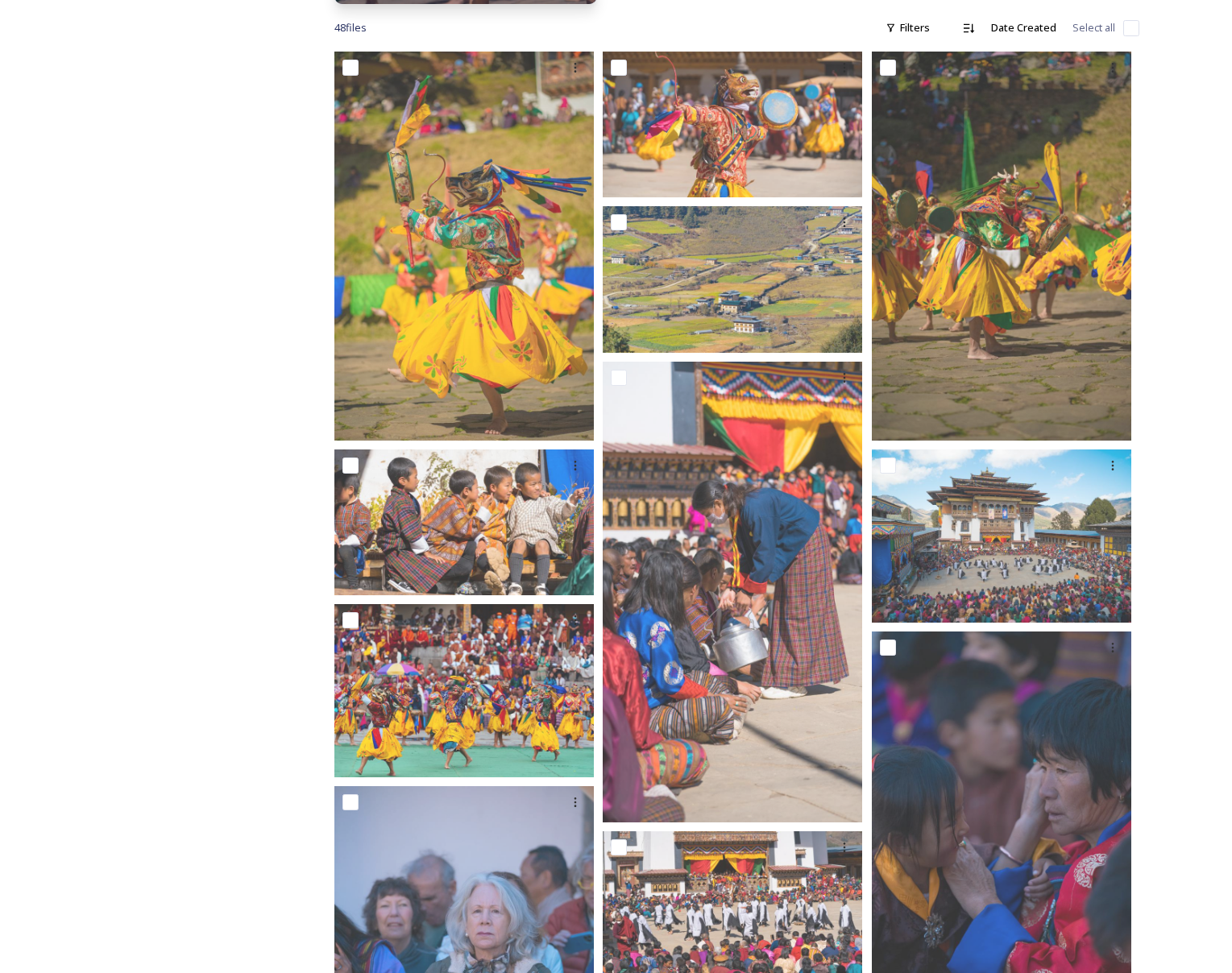
scroll to position [1220, 0]
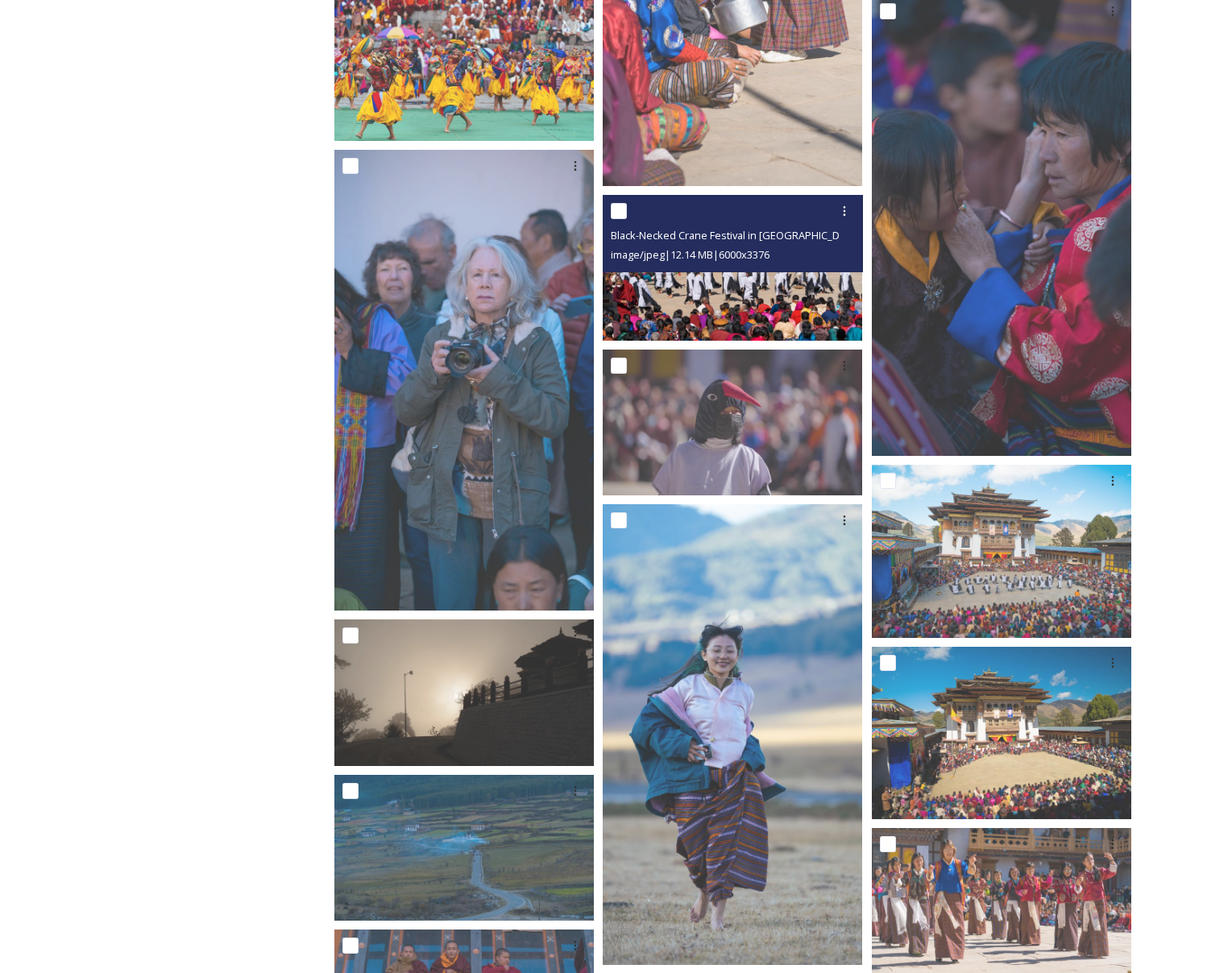
click at [702, 299] on img at bounding box center [731, 268] width 259 height 146
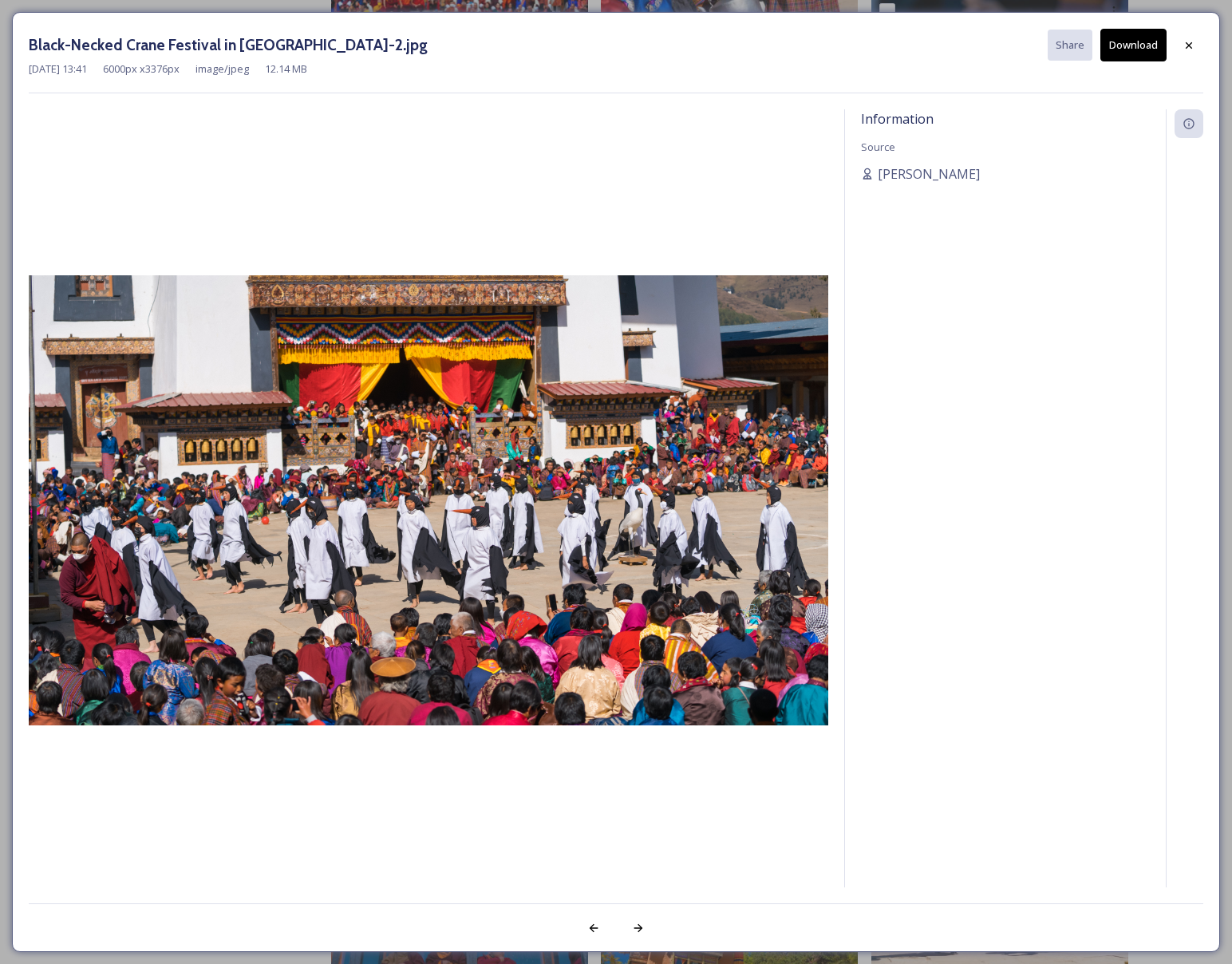
click at [1143, 54] on button "Download" at bounding box center [1133, 45] width 66 height 33
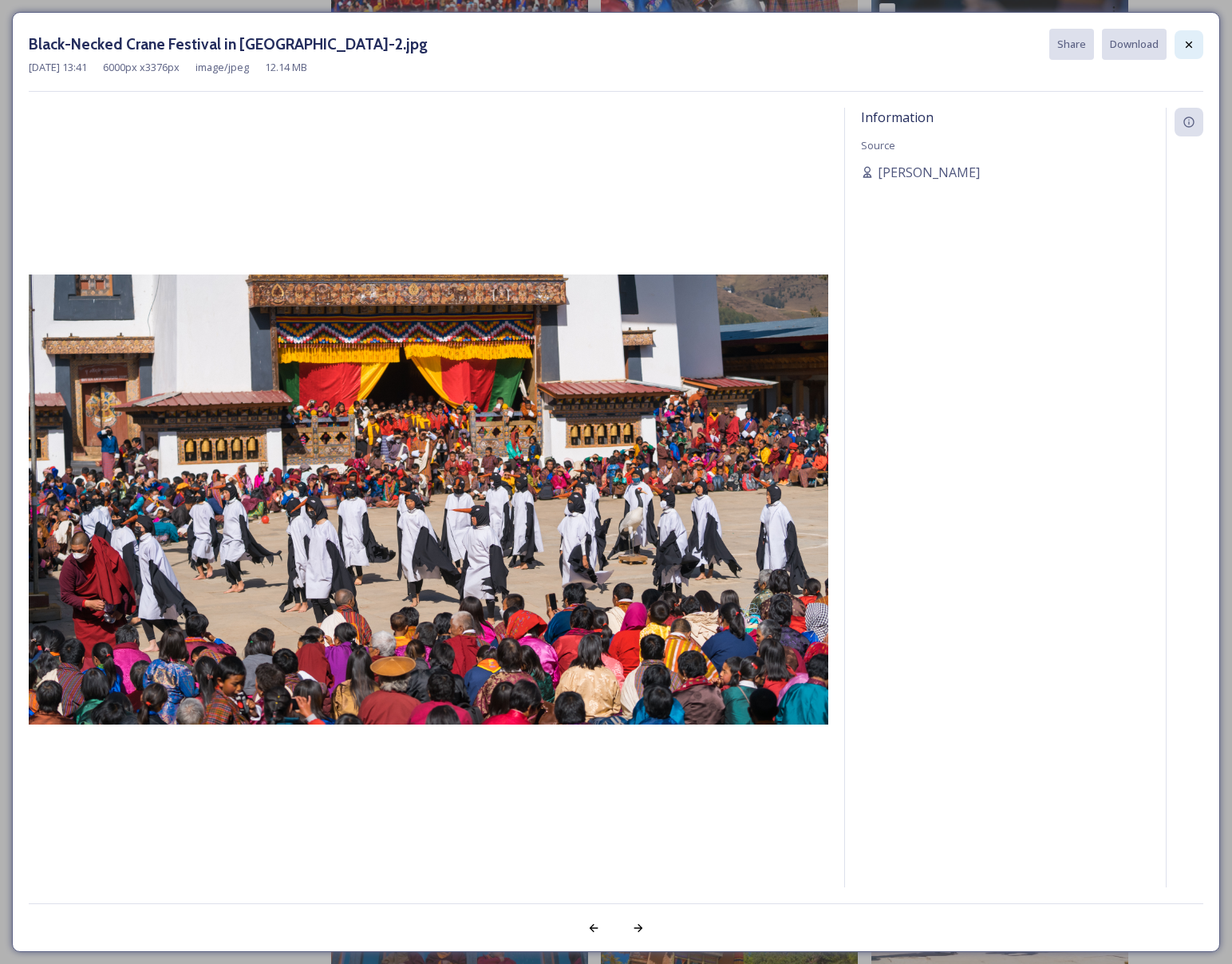
click at [1197, 51] on div at bounding box center [1189, 45] width 29 height 29
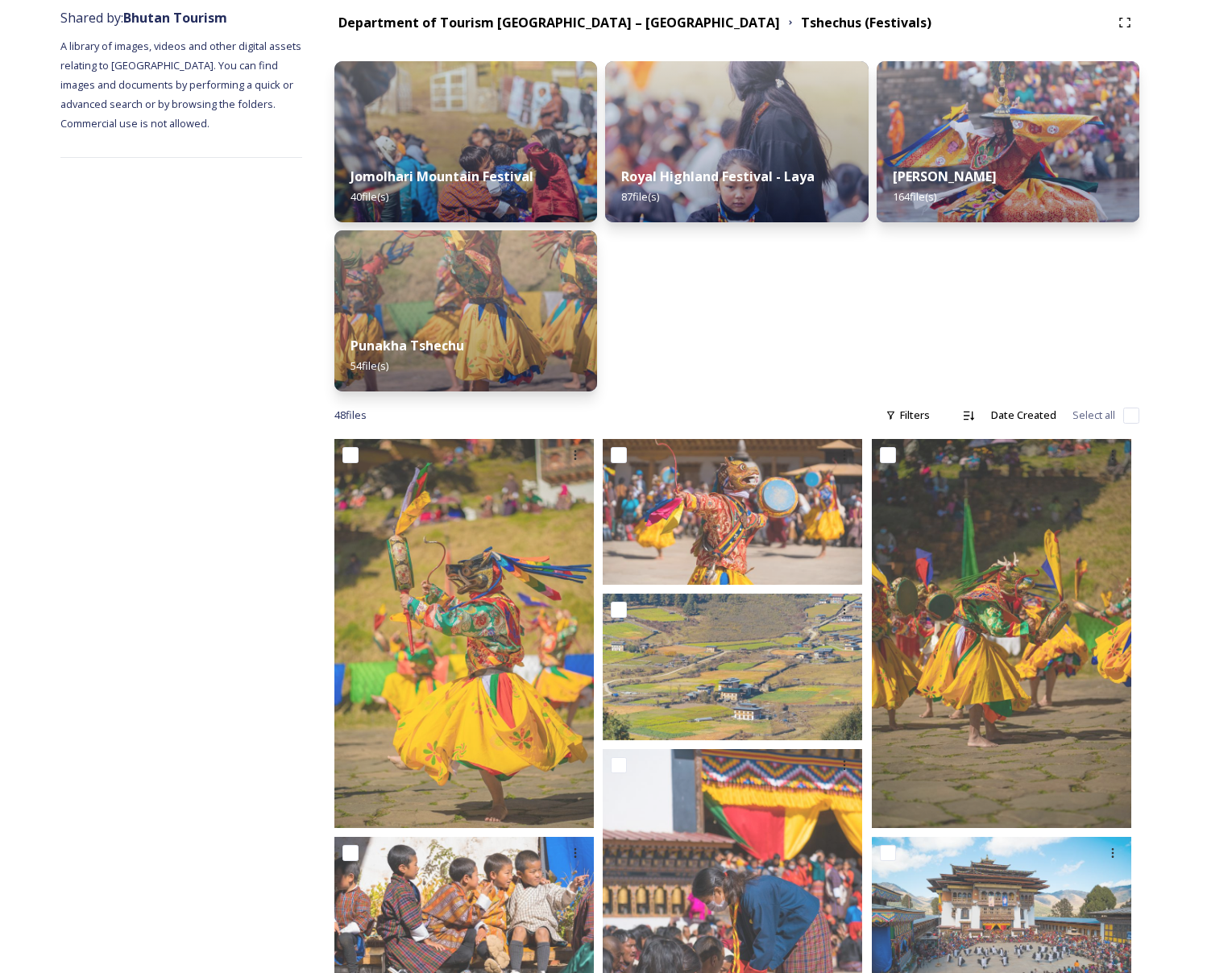
scroll to position [0, 0]
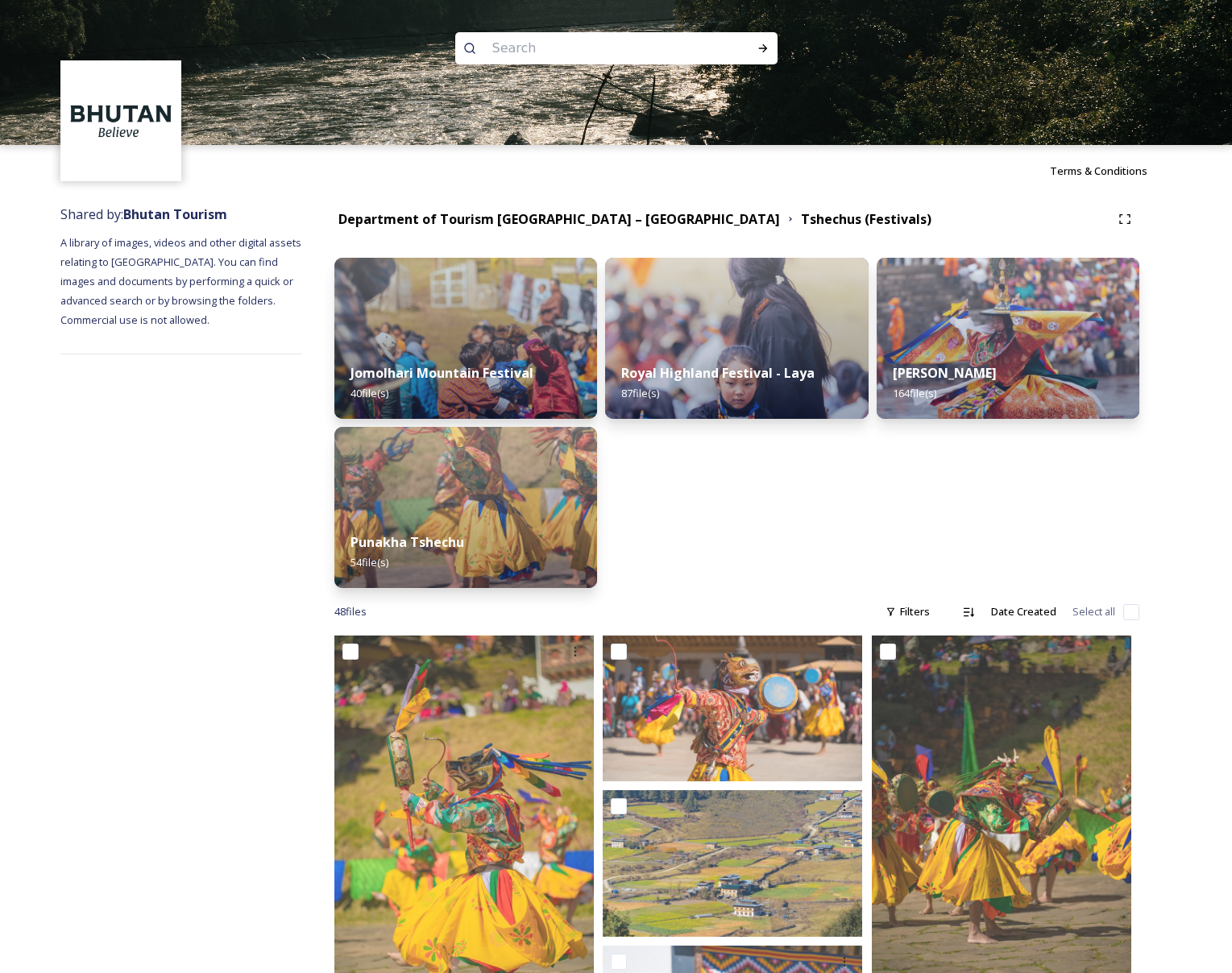
click at [535, 52] on input at bounding box center [595, 49] width 221 height 36
click at [738, 349] on div "Royal Highland Festival - Laya 87 file(s)" at bounding box center [736, 384] width 269 height 74
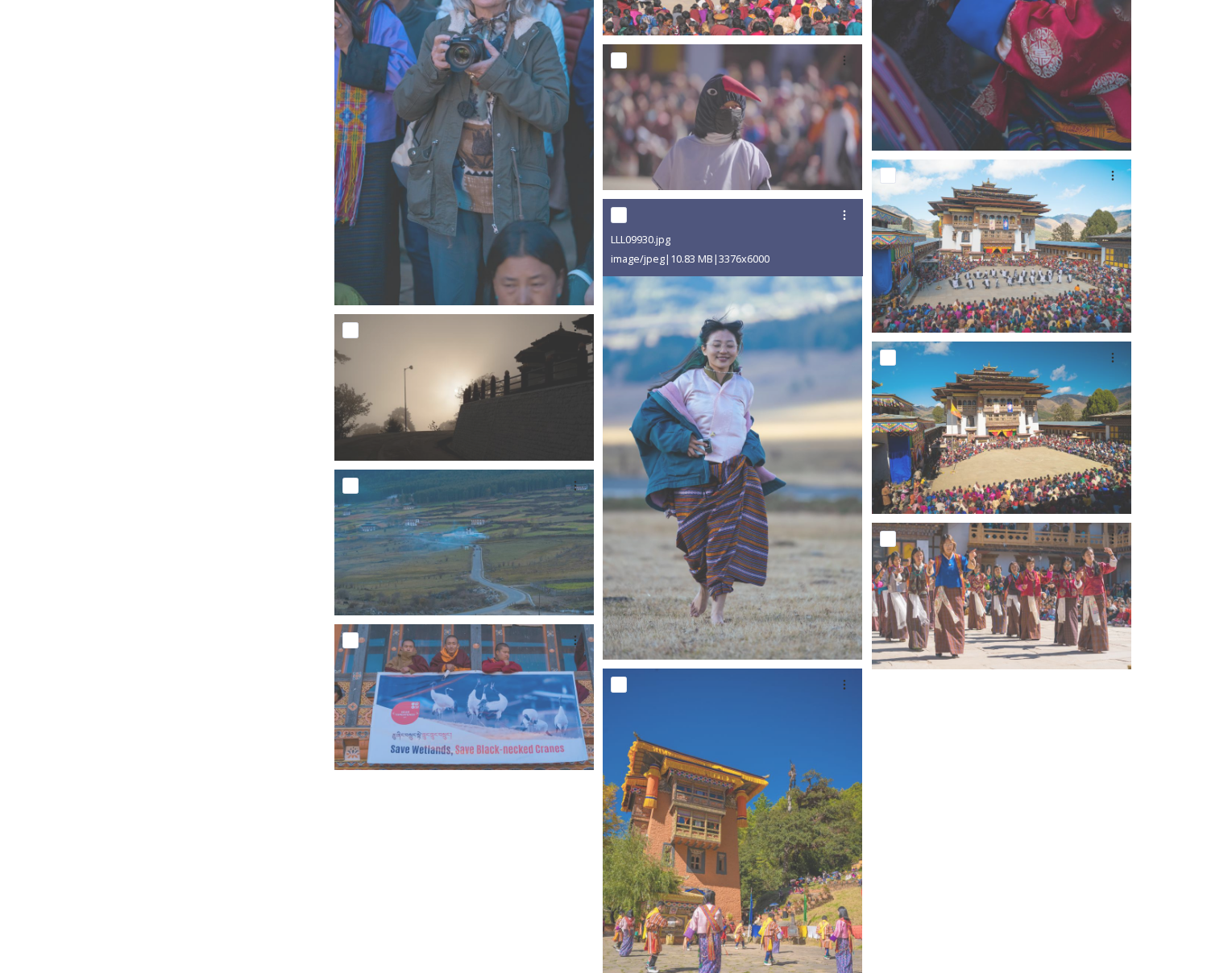
scroll to position [1667, 0]
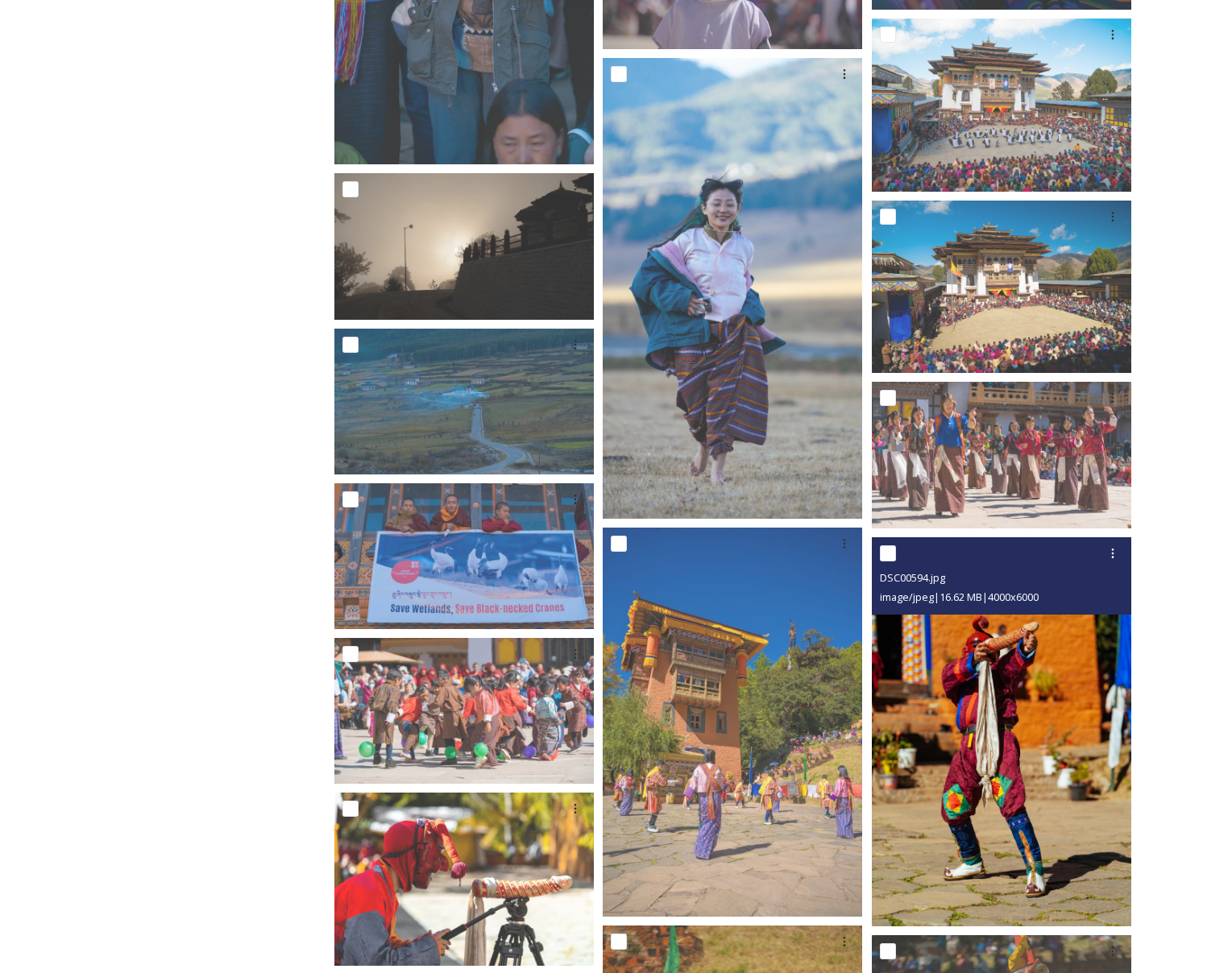
click at [962, 653] on img at bounding box center [1000, 731] width 259 height 389
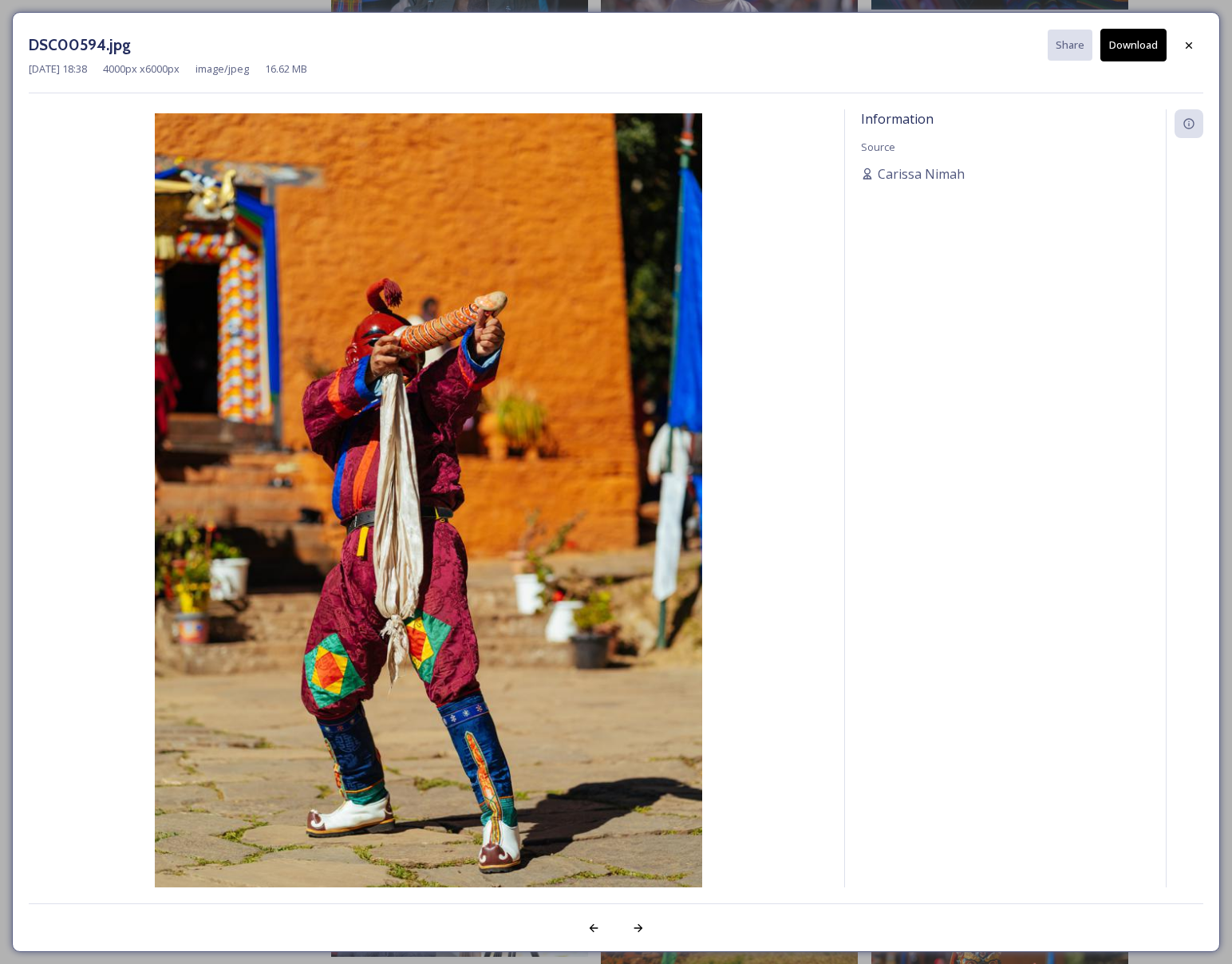
click at [1116, 57] on button "Download" at bounding box center [1133, 45] width 66 height 33
click at [1187, 48] on icon at bounding box center [1189, 45] width 12 height 12
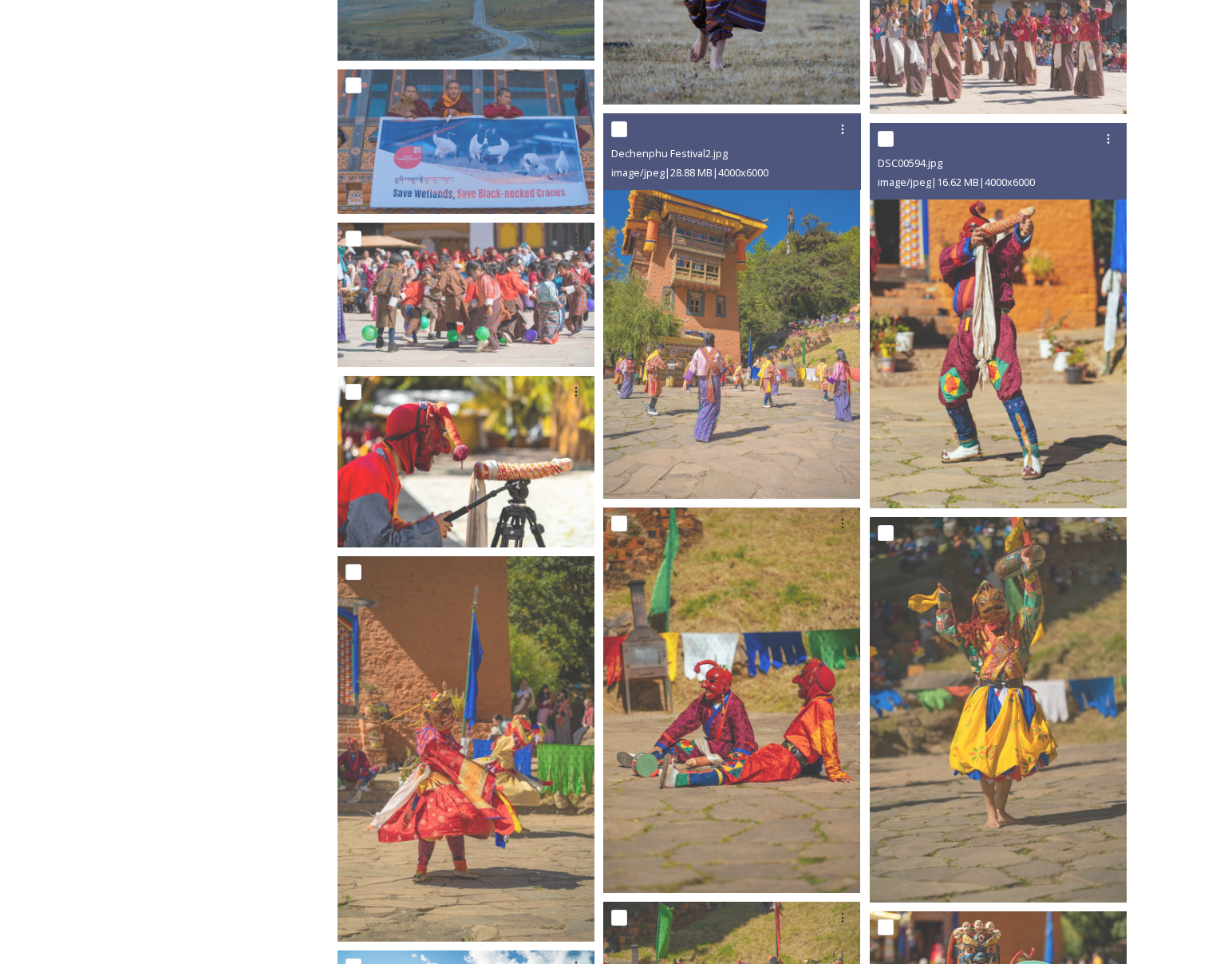
scroll to position [2368, 0]
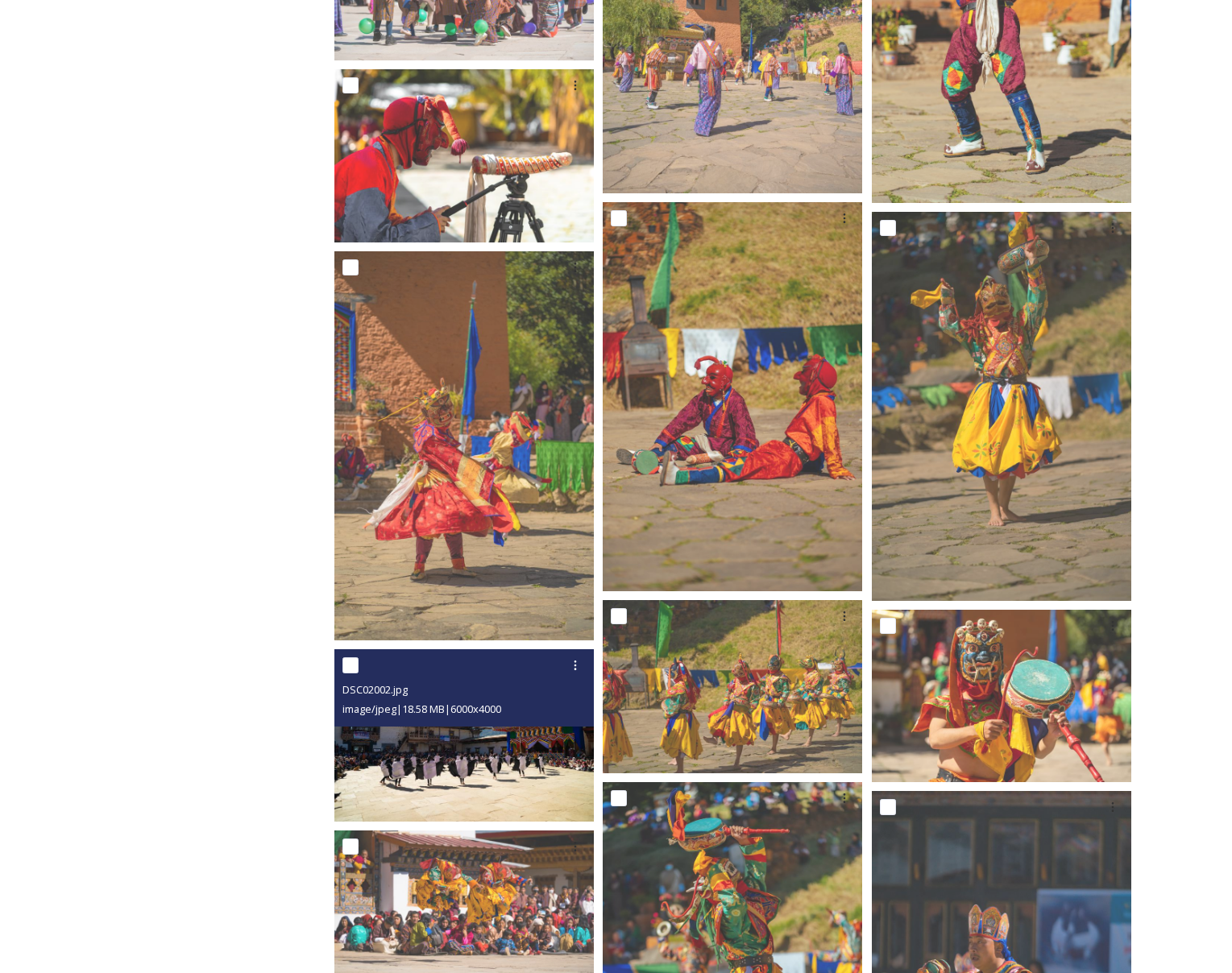
click at [419, 731] on img at bounding box center [464, 735] width 259 height 174
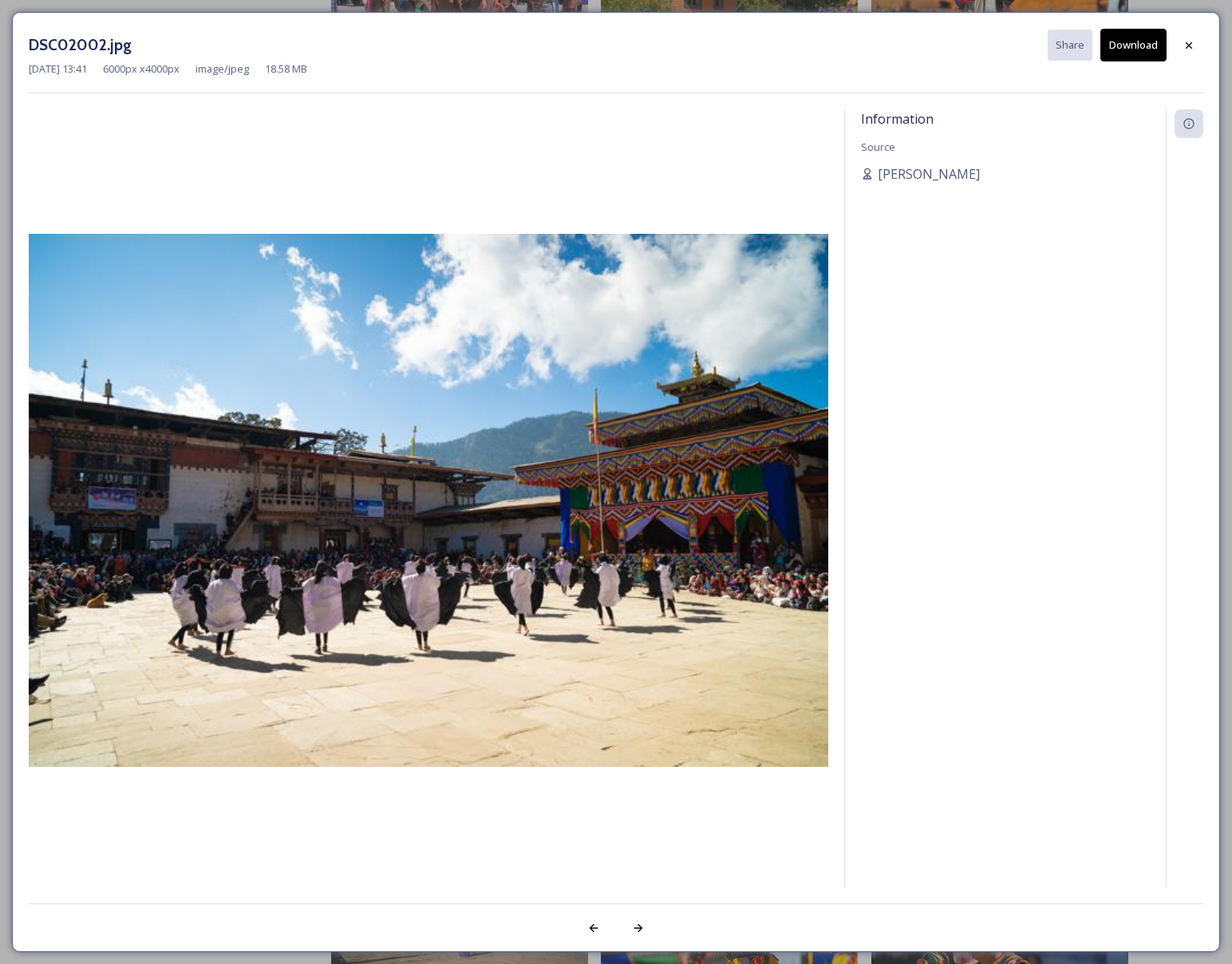
click at [1142, 51] on button "Download" at bounding box center [1133, 45] width 66 height 33
